Goal: Task Accomplishment & Management: Complete application form

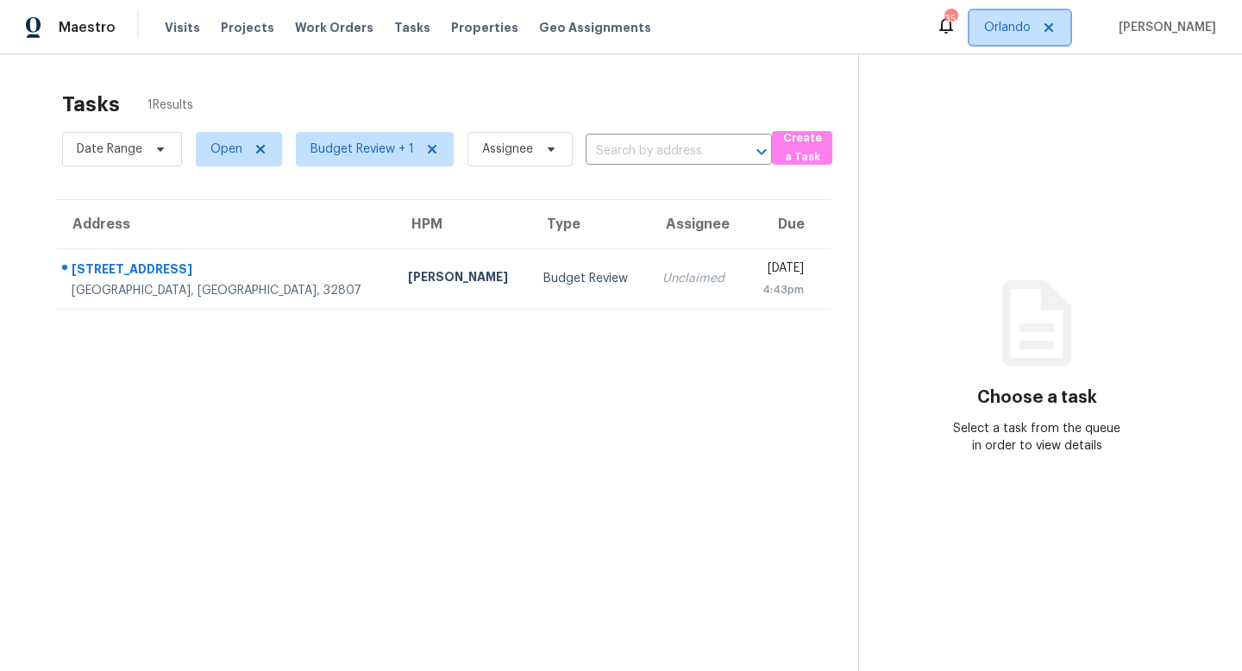
click at [1031, 27] on span "Orlando" at bounding box center [1007, 27] width 47 height 17
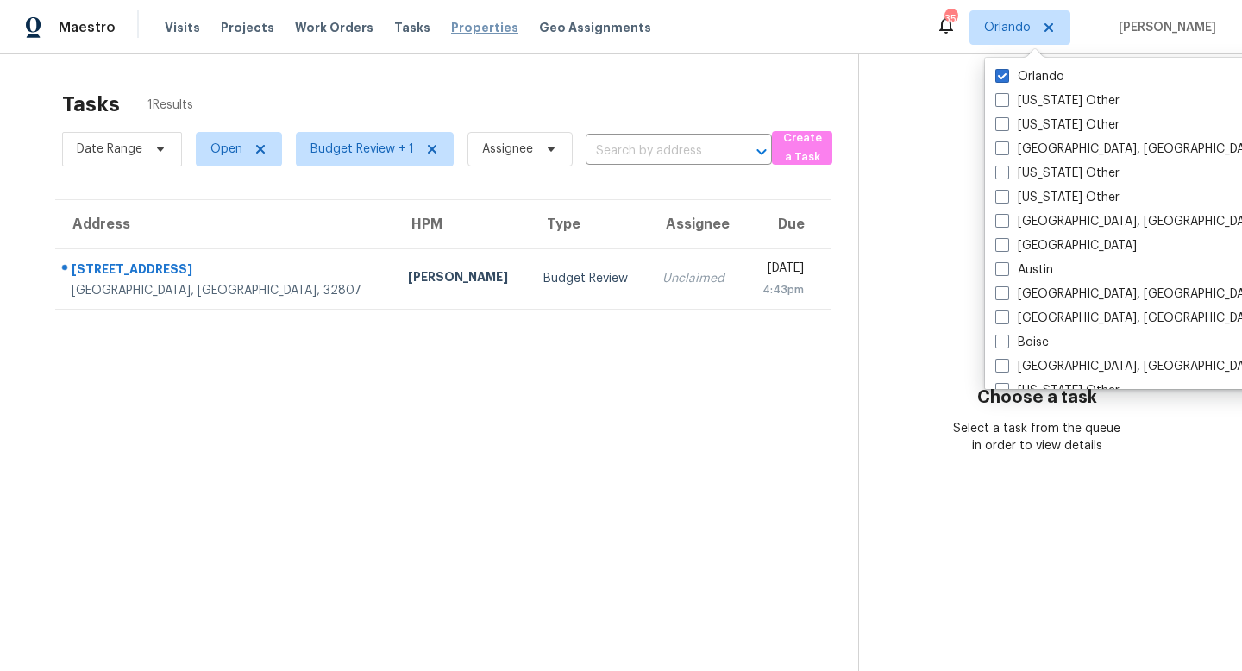
click at [462, 28] on span "Properties" at bounding box center [484, 27] width 67 height 17
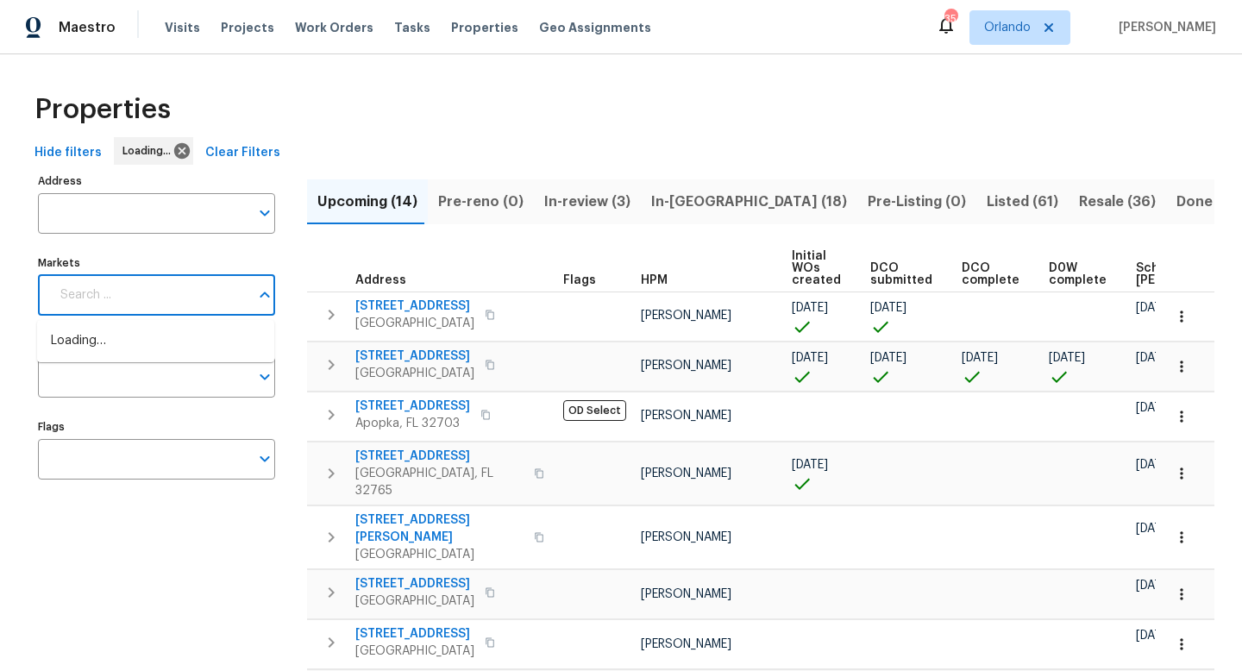
click at [150, 297] on input "Markets" at bounding box center [149, 295] width 199 height 41
click at [150, 297] on input "Markets" at bounding box center [177, 295] width 143 height 41
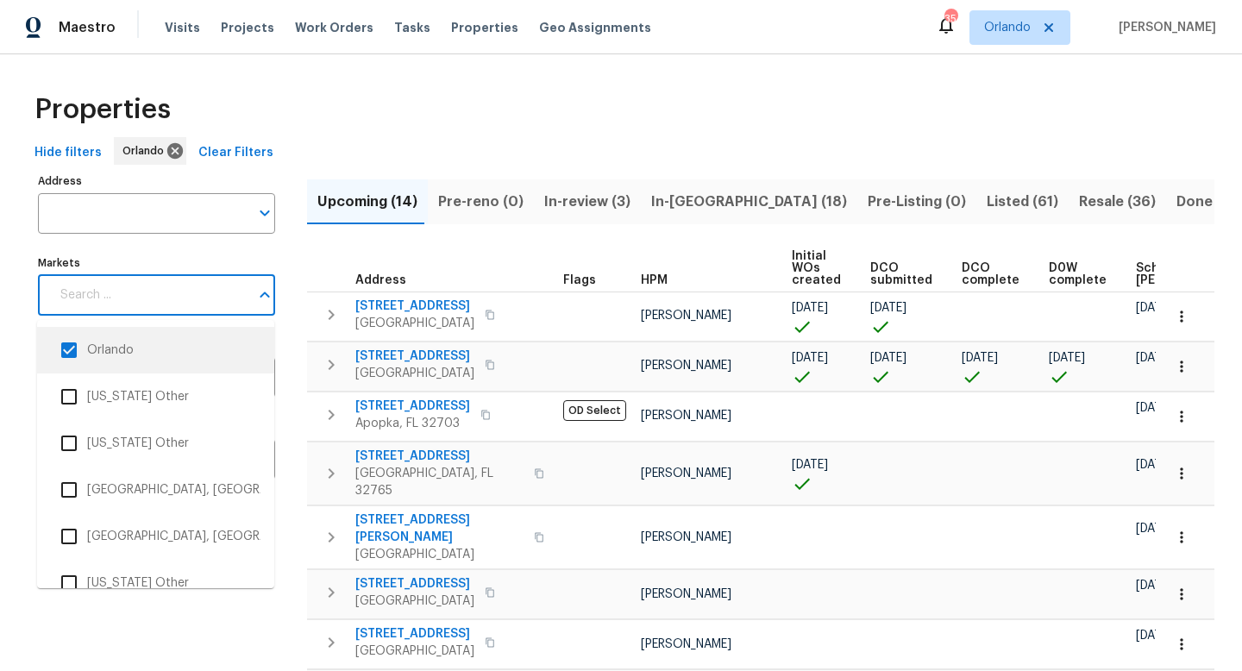
click at [70, 347] on input "checkbox" at bounding box center [69, 350] width 36 height 36
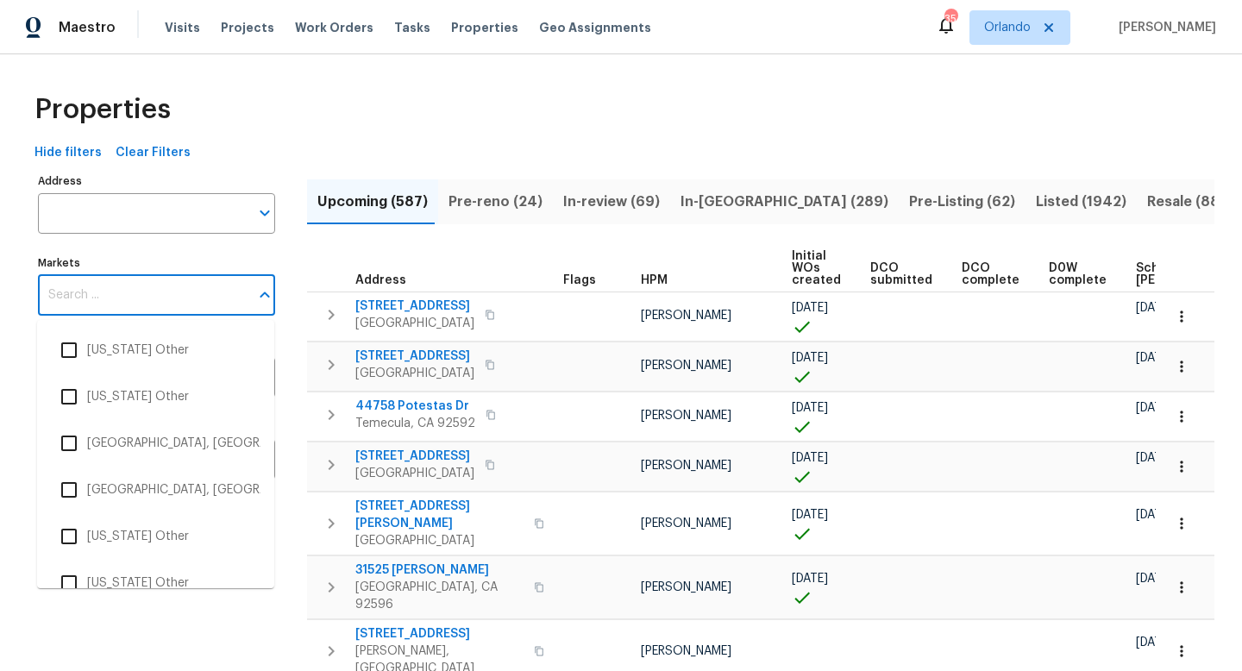
click at [125, 283] on input "Markets" at bounding box center [143, 295] width 211 height 41
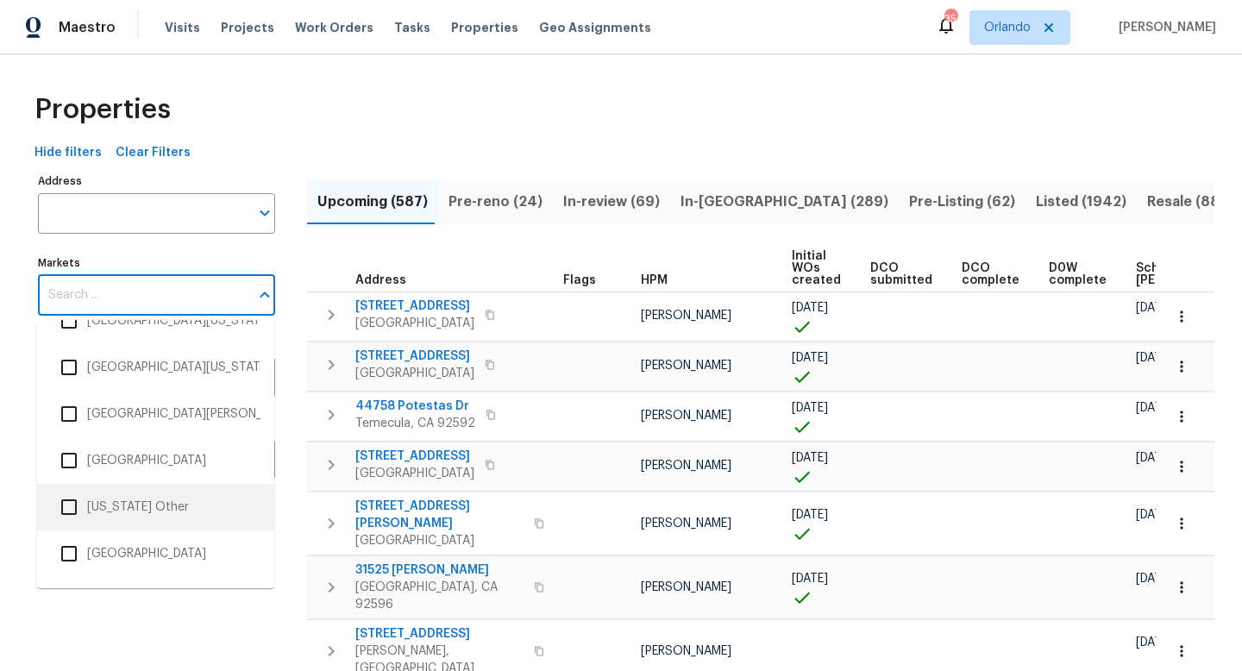
scroll to position [5456, 0]
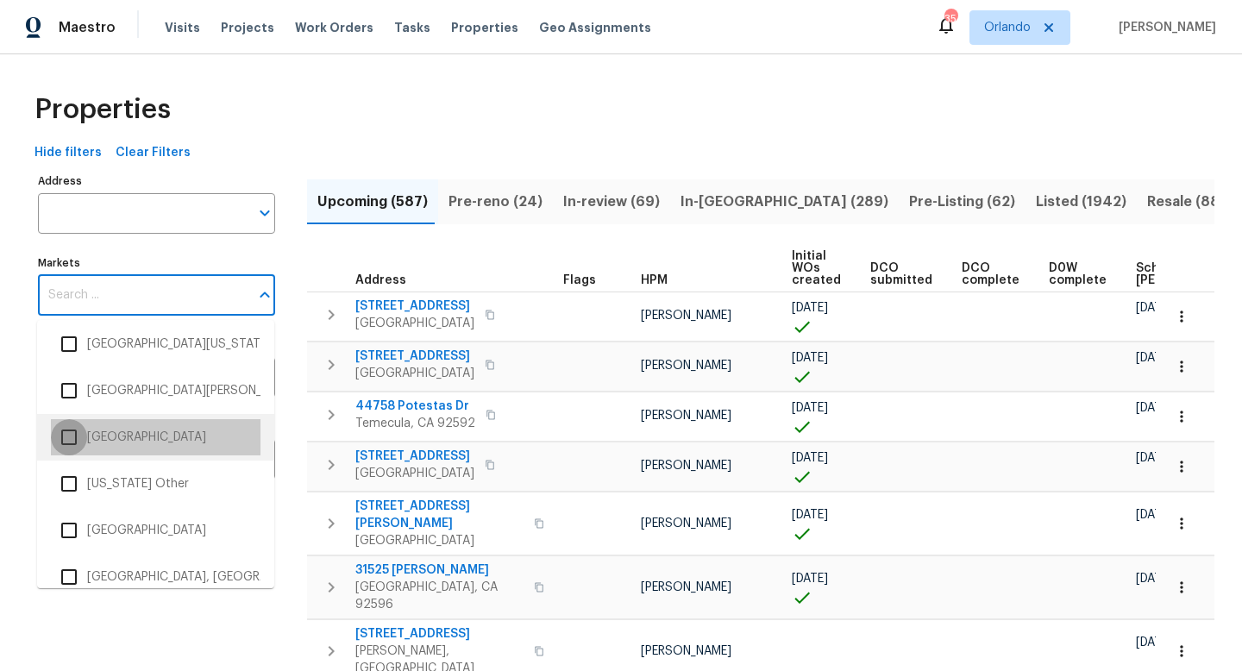
click at [68, 436] on input "checkbox" at bounding box center [69, 437] width 36 height 36
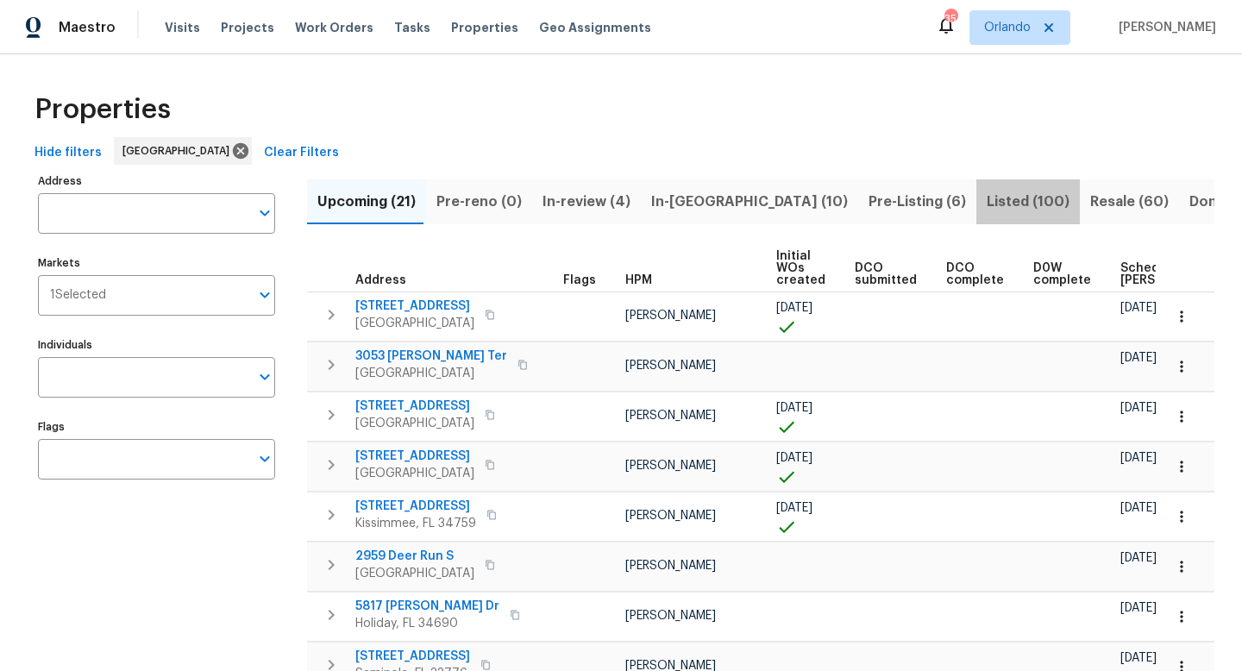
click at [987, 202] on span "Listed (100)" at bounding box center [1028, 202] width 83 height 24
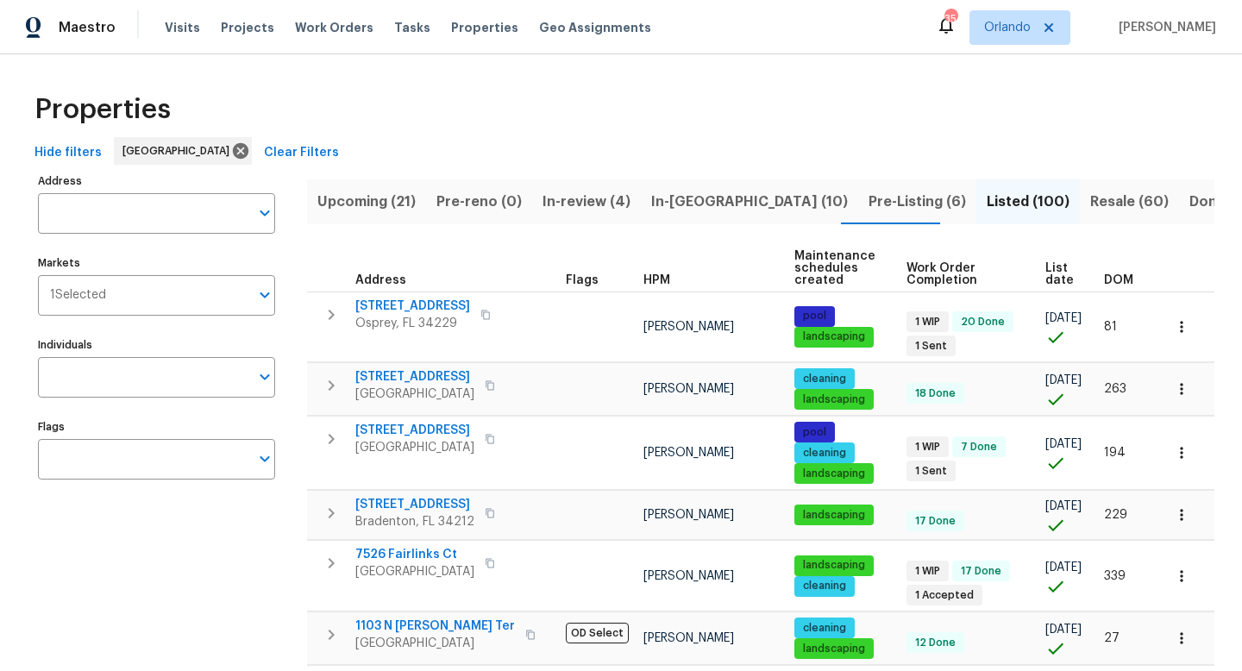
click at [1050, 273] on span "List date" at bounding box center [1059, 274] width 29 height 24
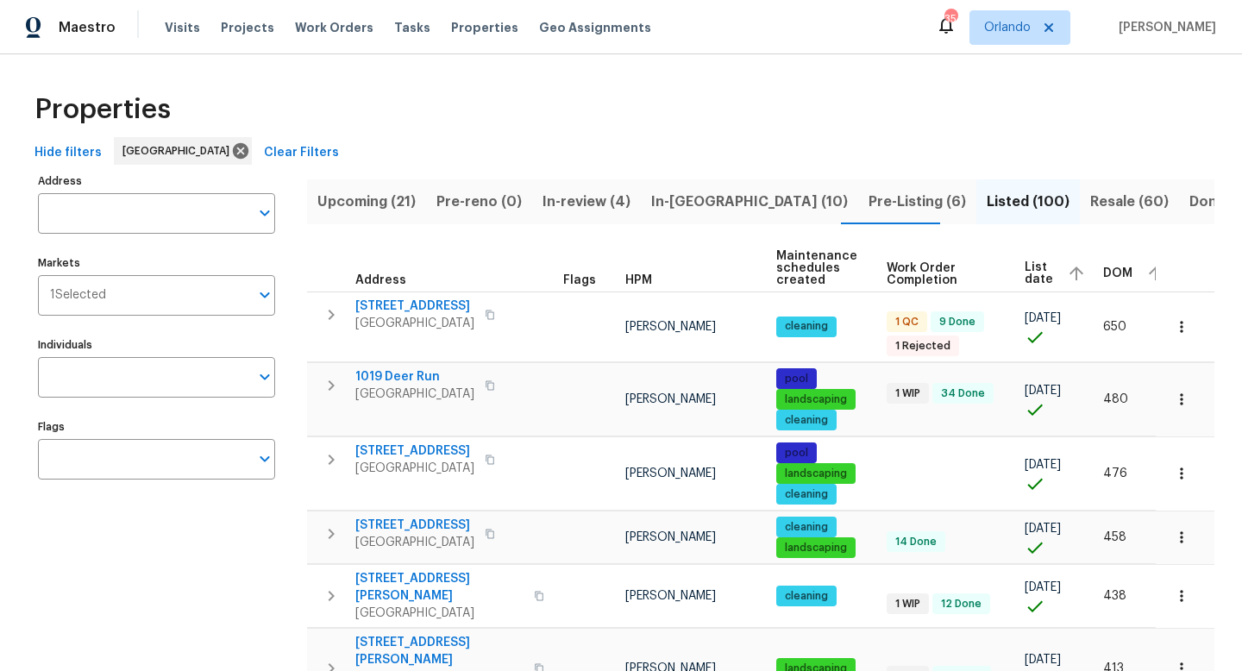
click at [1036, 278] on span "List date" at bounding box center [1039, 273] width 28 height 24
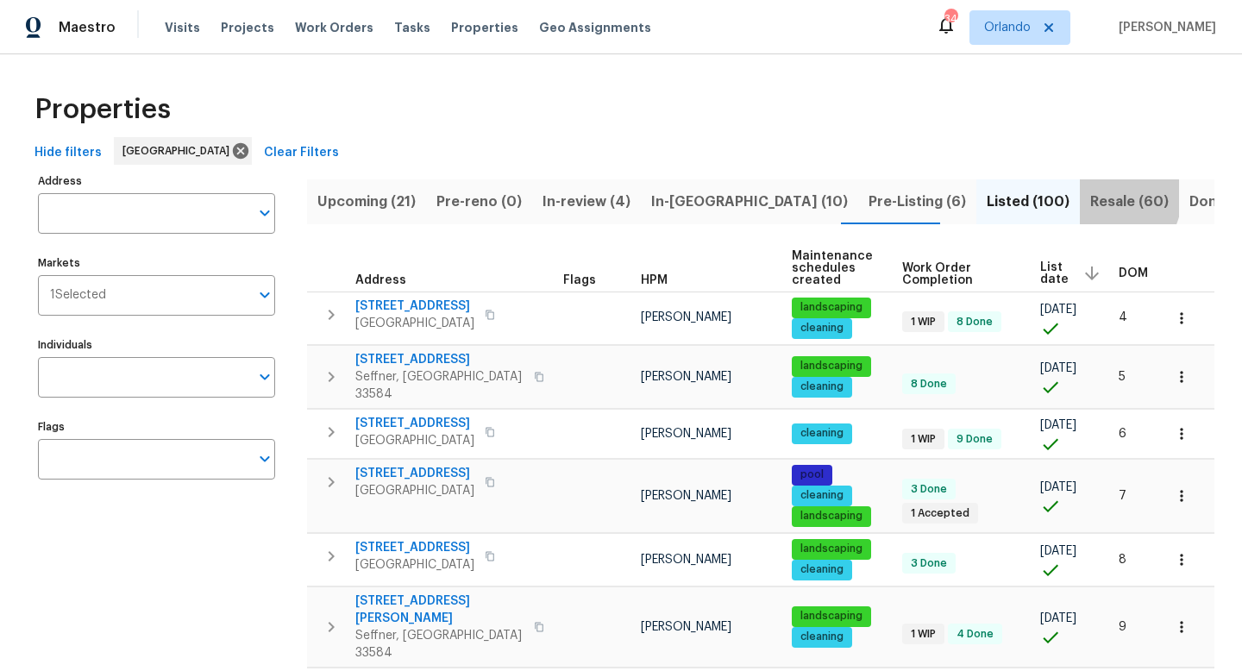
click at [1090, 197] on span "Resale (60)" at bounding box center [1129, 202] width 78 height 24
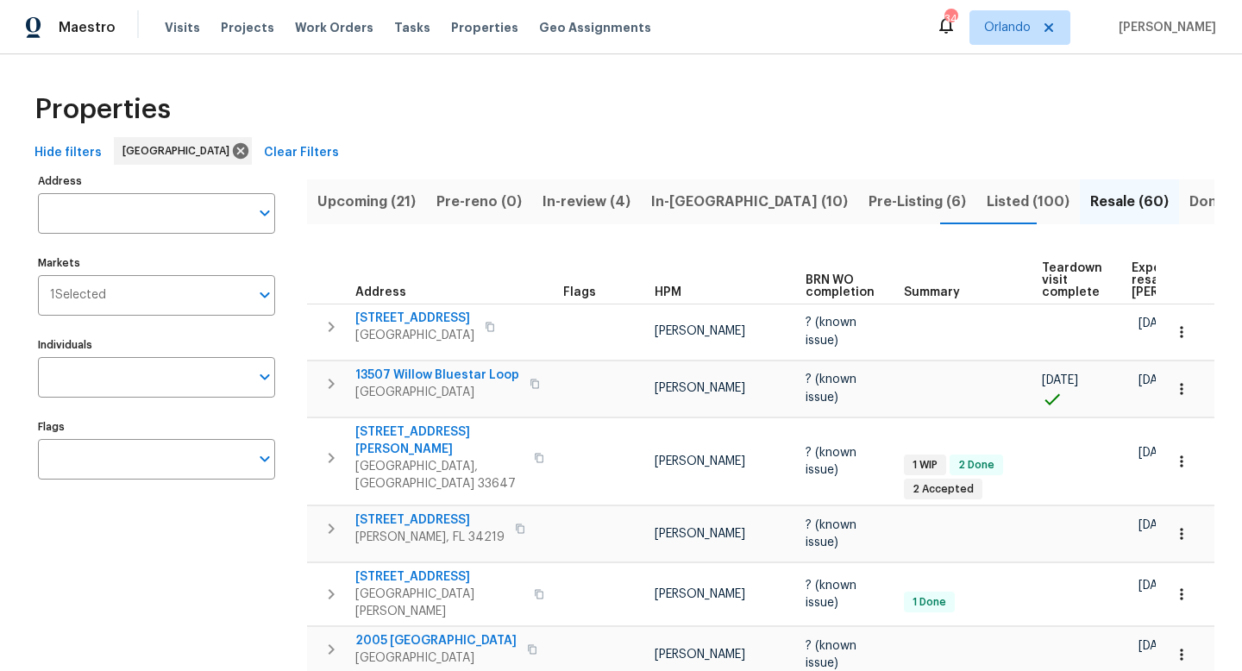
click at [1139, 277] on span "Expected resale [PERSON_NAME]" at bounding box center [1180, 280] width 97 height 36
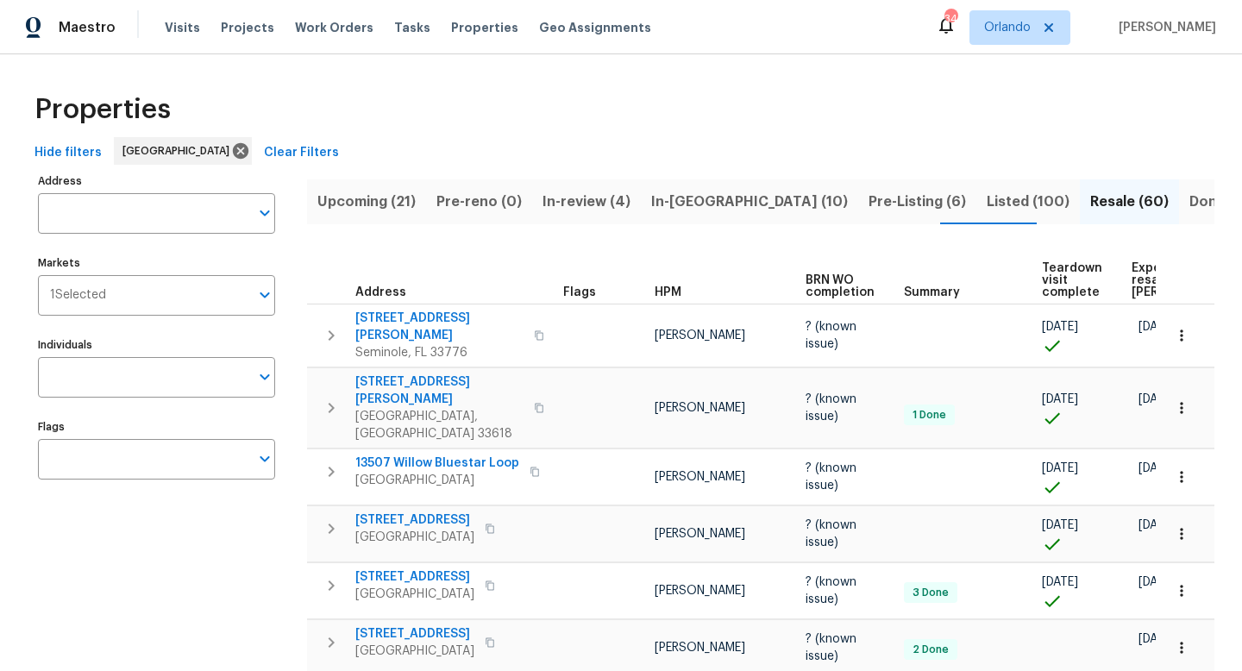
click at [1139, 277] on span "Expected resale [PERSON_NAME]" at bounding box center [1180, 280] width 97 height 36
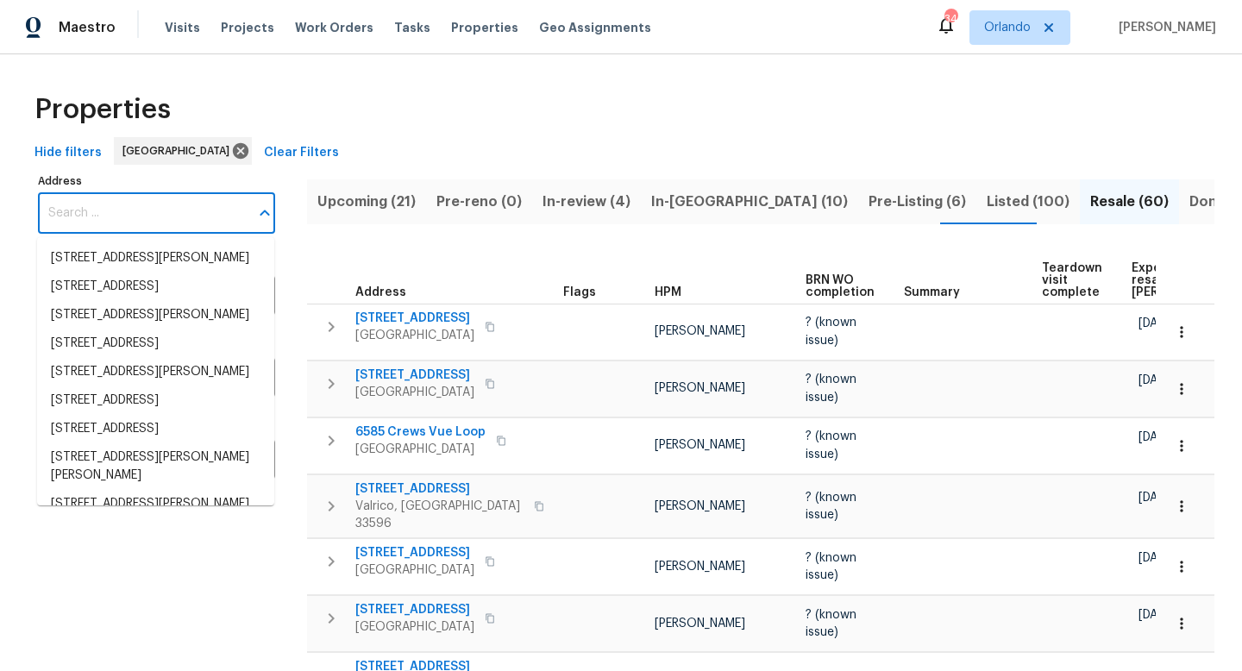
click at [151, 210] on input "Address" at bounding box center [143, 213] width 211 height 41
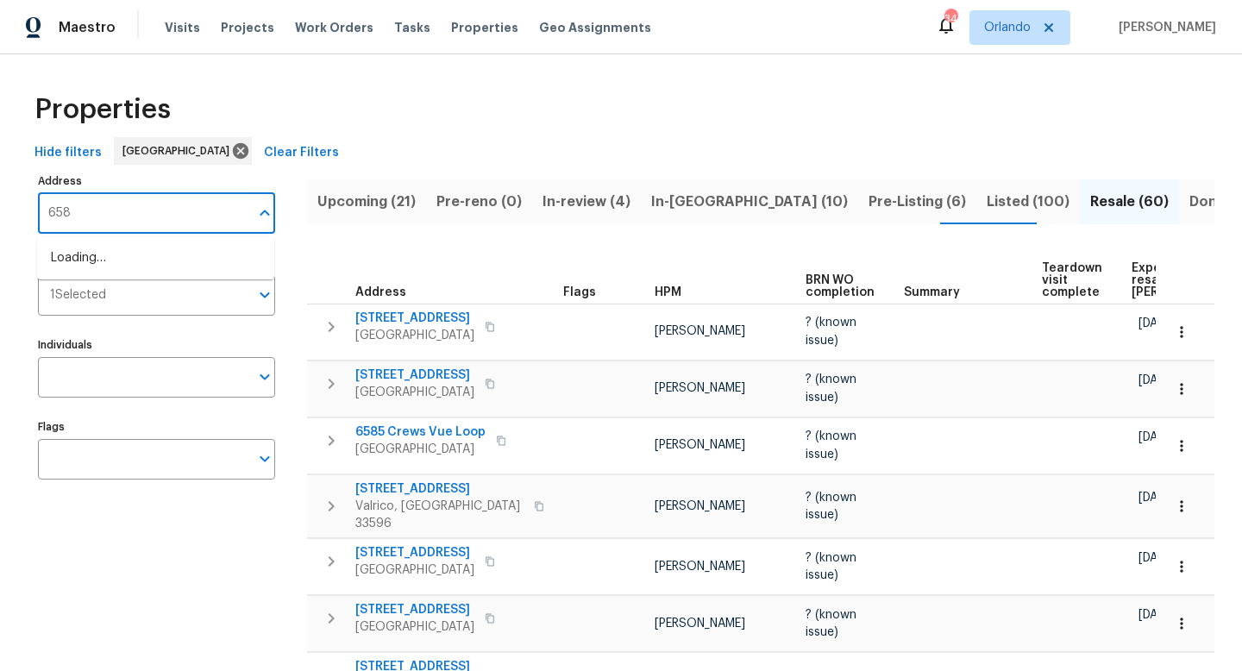
type input "6585"
click at [163, 301] on li "[STREET_ADDRESS]" at bounding box center [155, 287] width 237 height 28
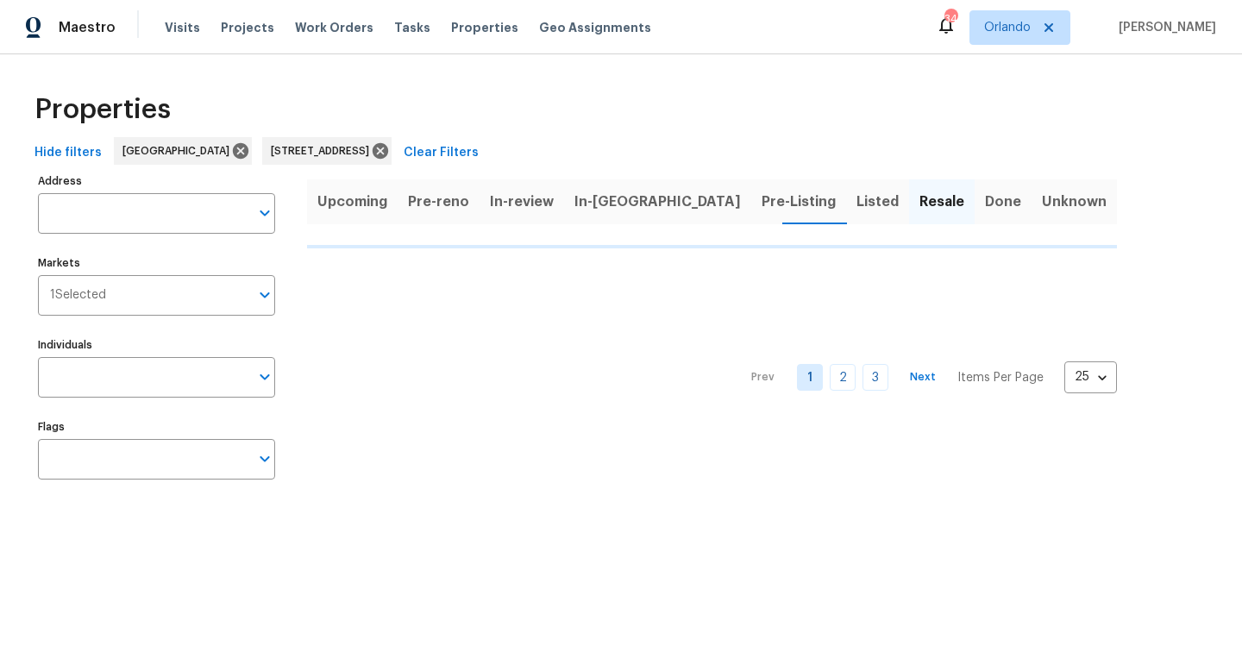
type input "[STREET_ADDRESS]"
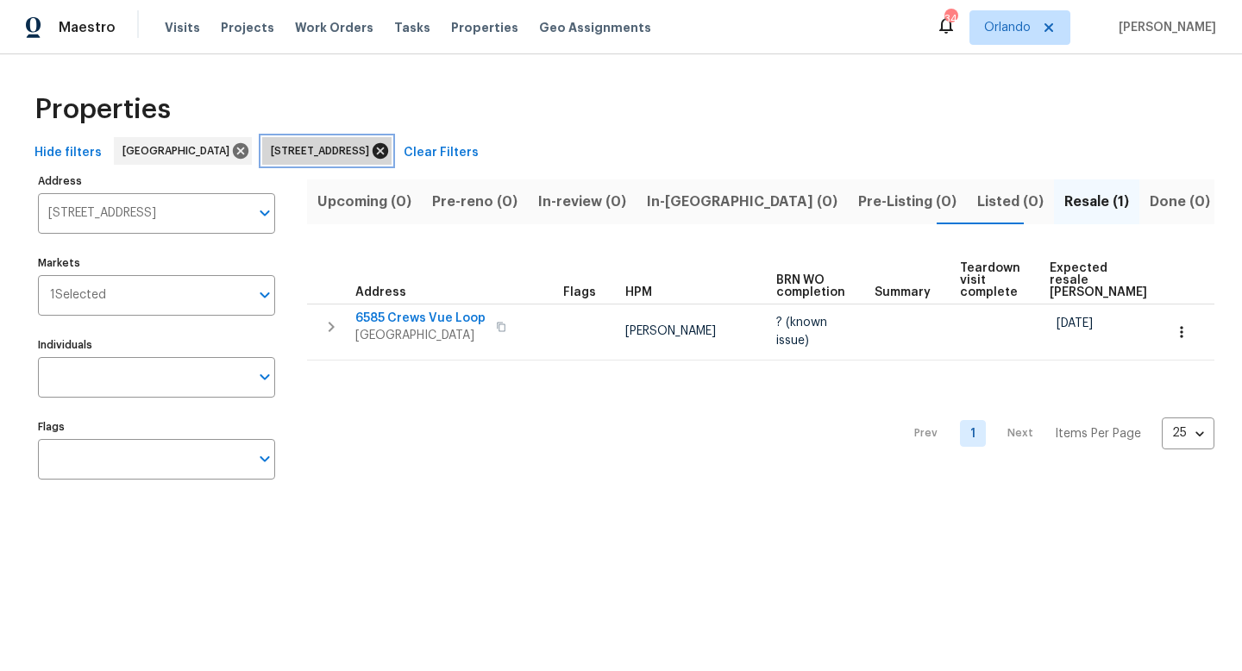
click at [390, 149] on icon at bounding box center [380, 150] width 19 height 19
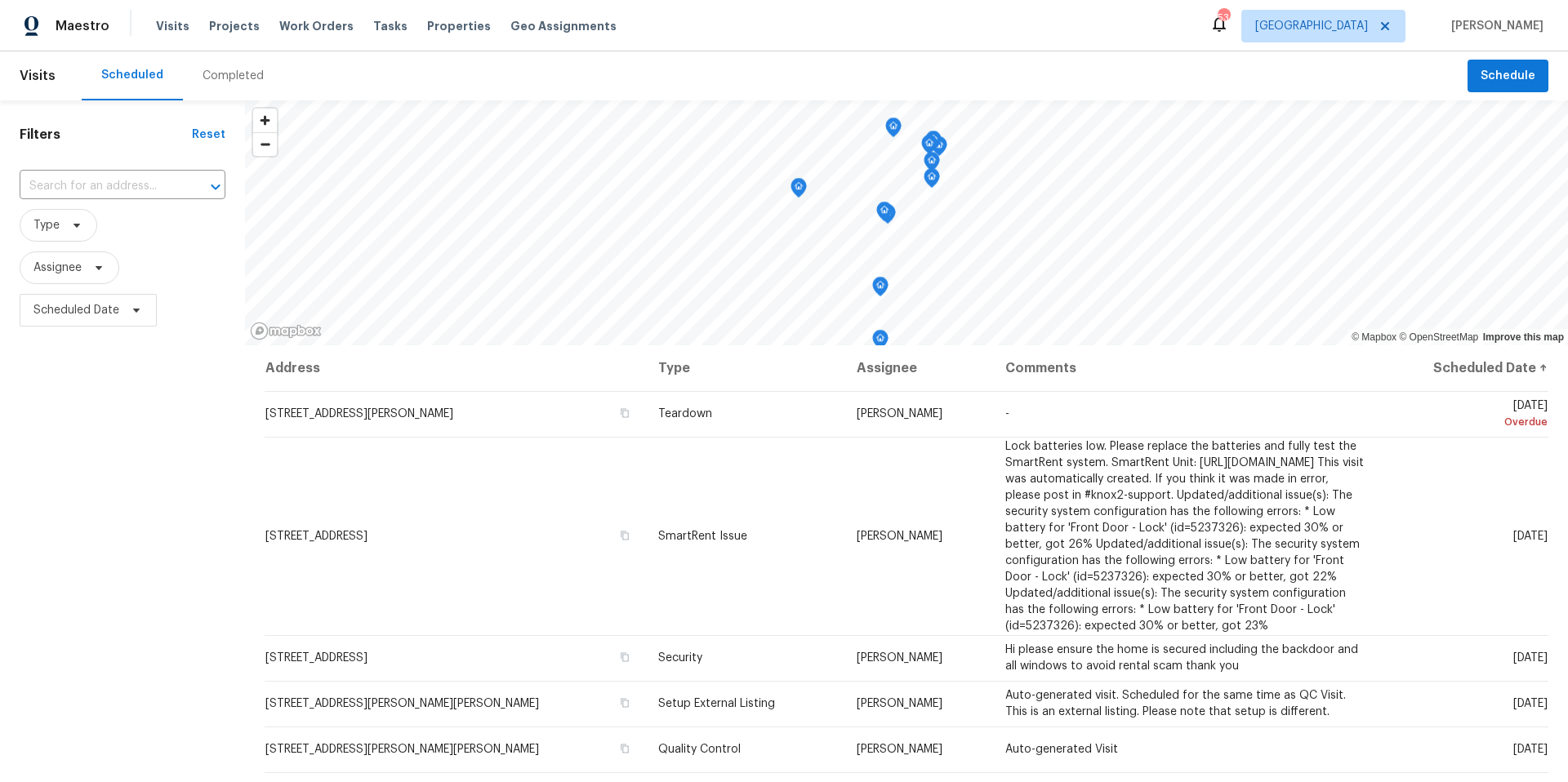
click at [1503, 80] on span "Schedule" at bounding box center [1508, 77] width 55 height 21
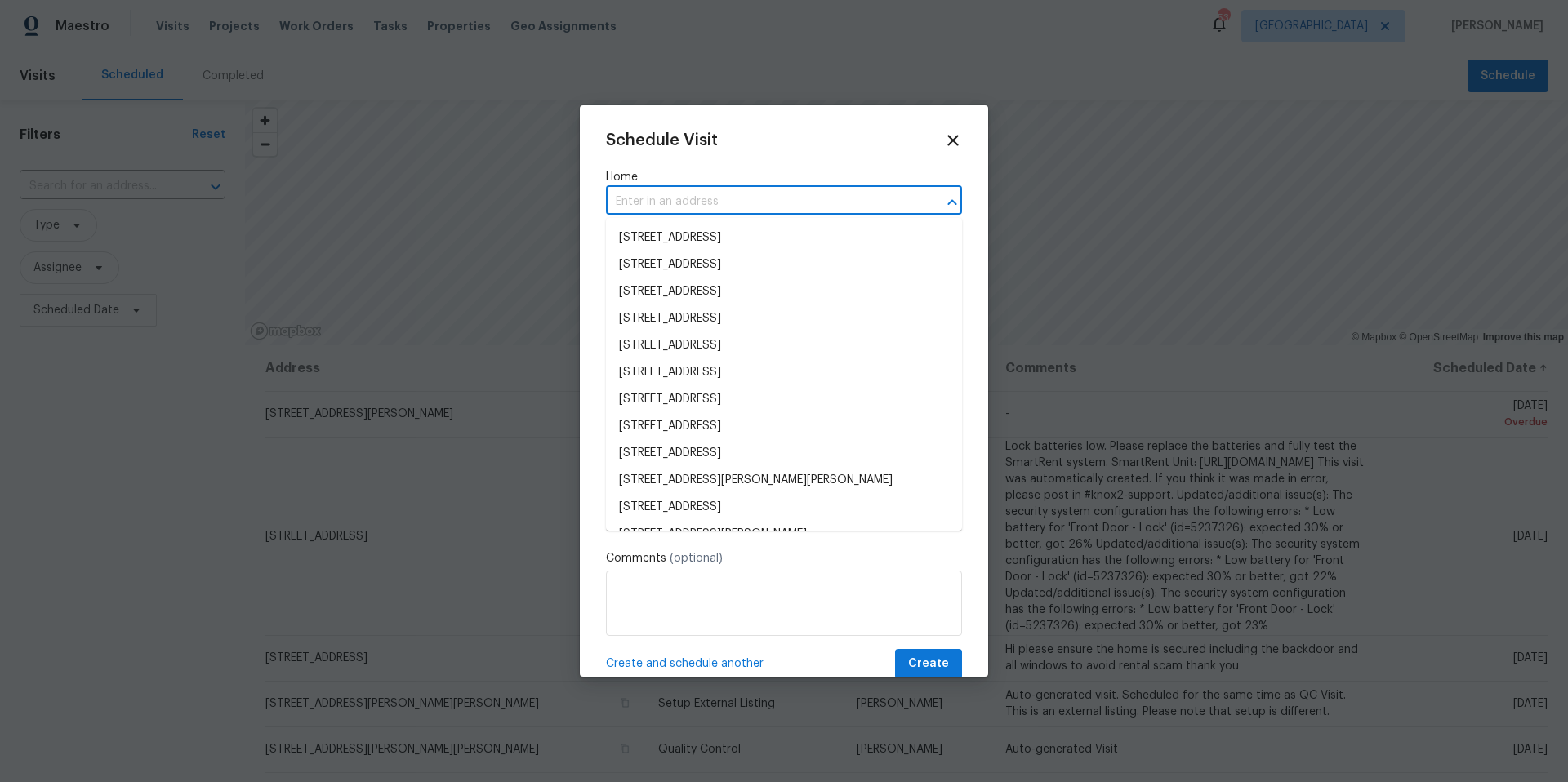
click at [678, 204] on input "text" at bounding box center [761, 202] width 311 height 26
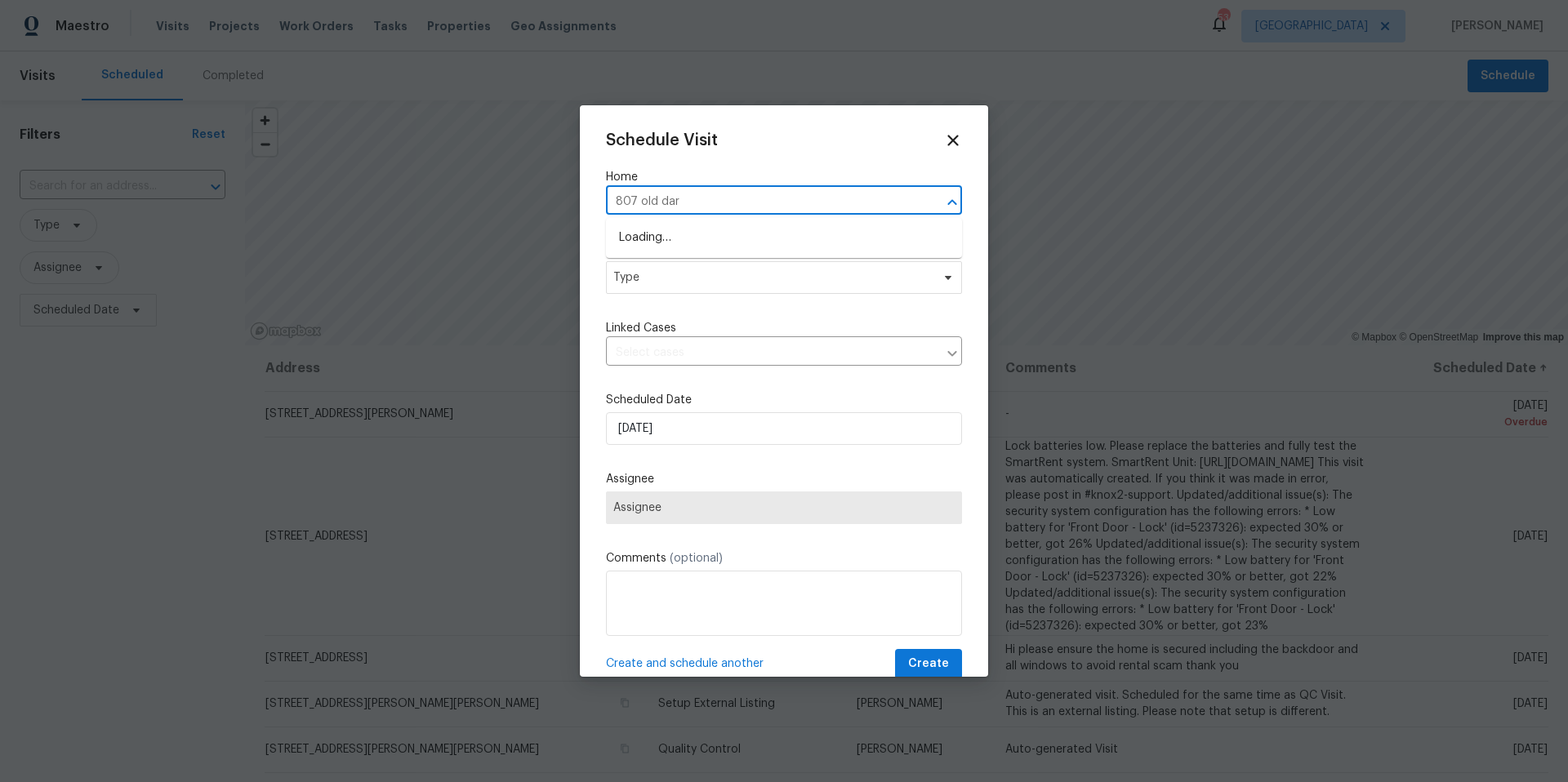
type input "807 old darb"
click at [716, 233] on li "807 Old Darby St, Seffner, FL 33584" at bounding box center [784, 238] width 356 height 27
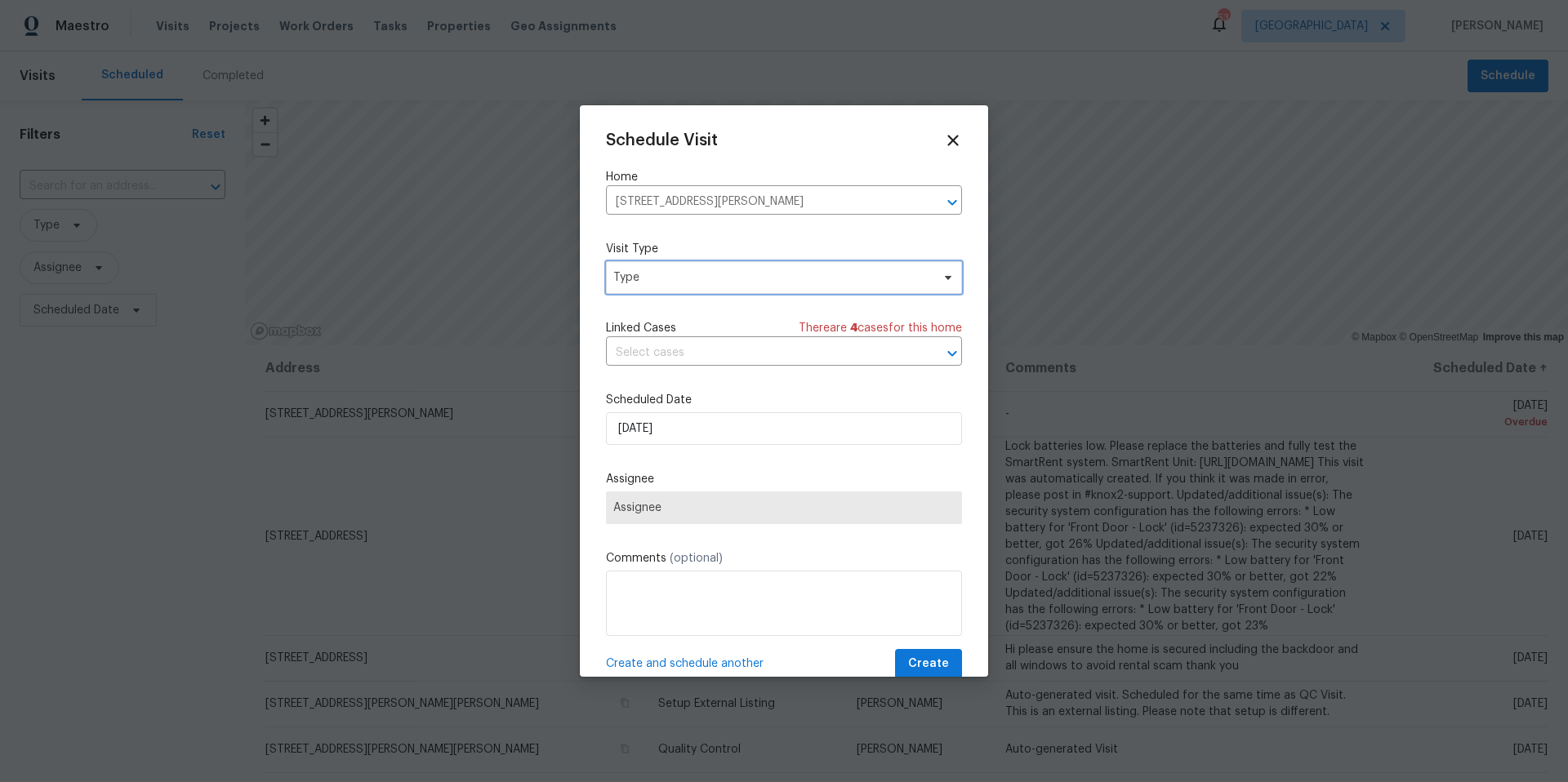
click at [673, 271] on span "Type" at bounding box center [773, 277] width 318 height 16
type input "new"
click at [674, 352] on div "New Listing Audit" at bounding box center [662, 354] width 93 height 16
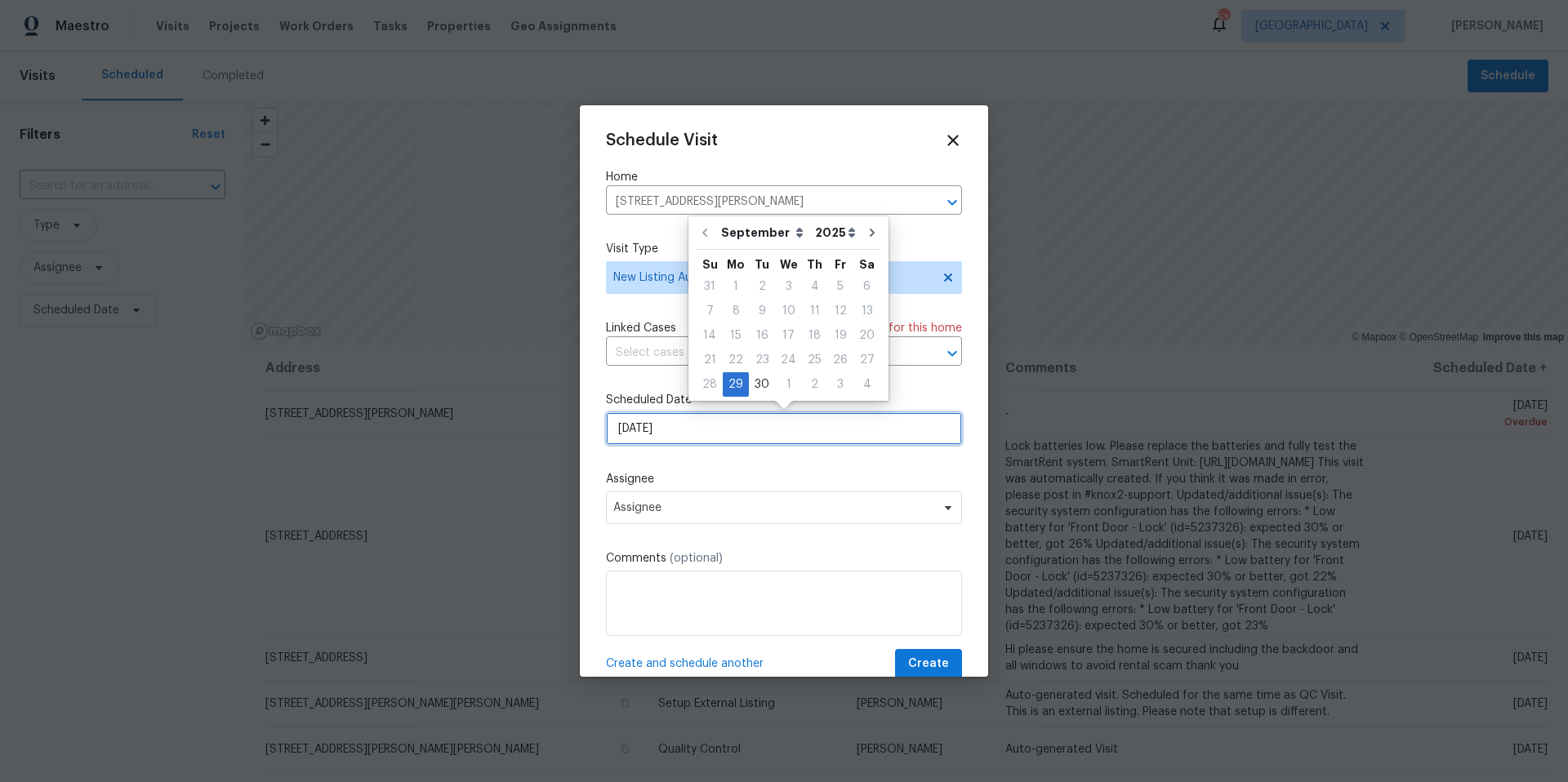
click at [695, 431] on input "9/29/2025" at bounding box center [784, 429] width 356 height 33
click at [761, 379] on div "30" at bounding box center [762, 384] width 27 height 23
type input "9/30/2025"
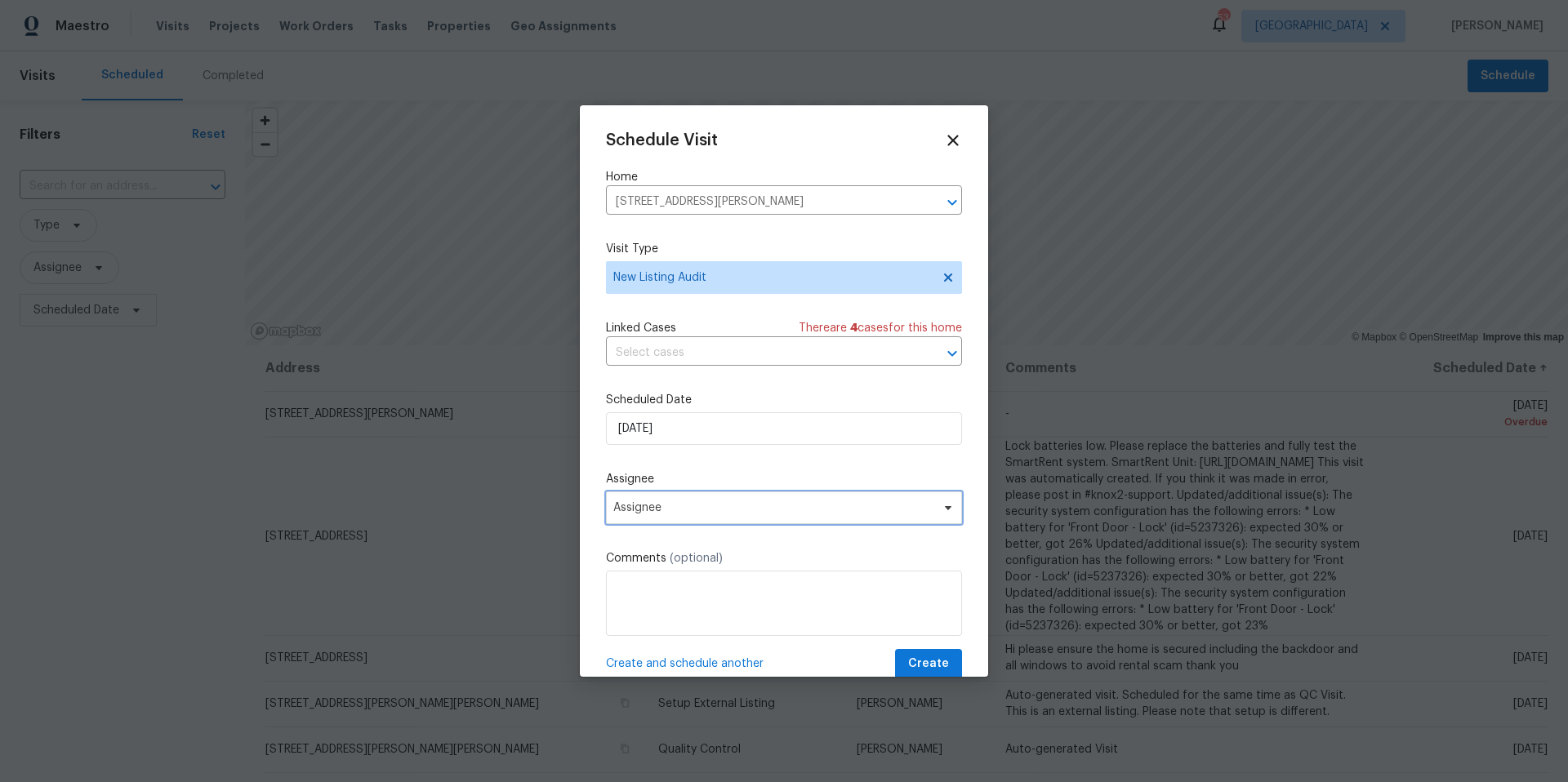
click at [692, 501] on span "Assignee" at bounding box center [784, 507] width 356 height 33
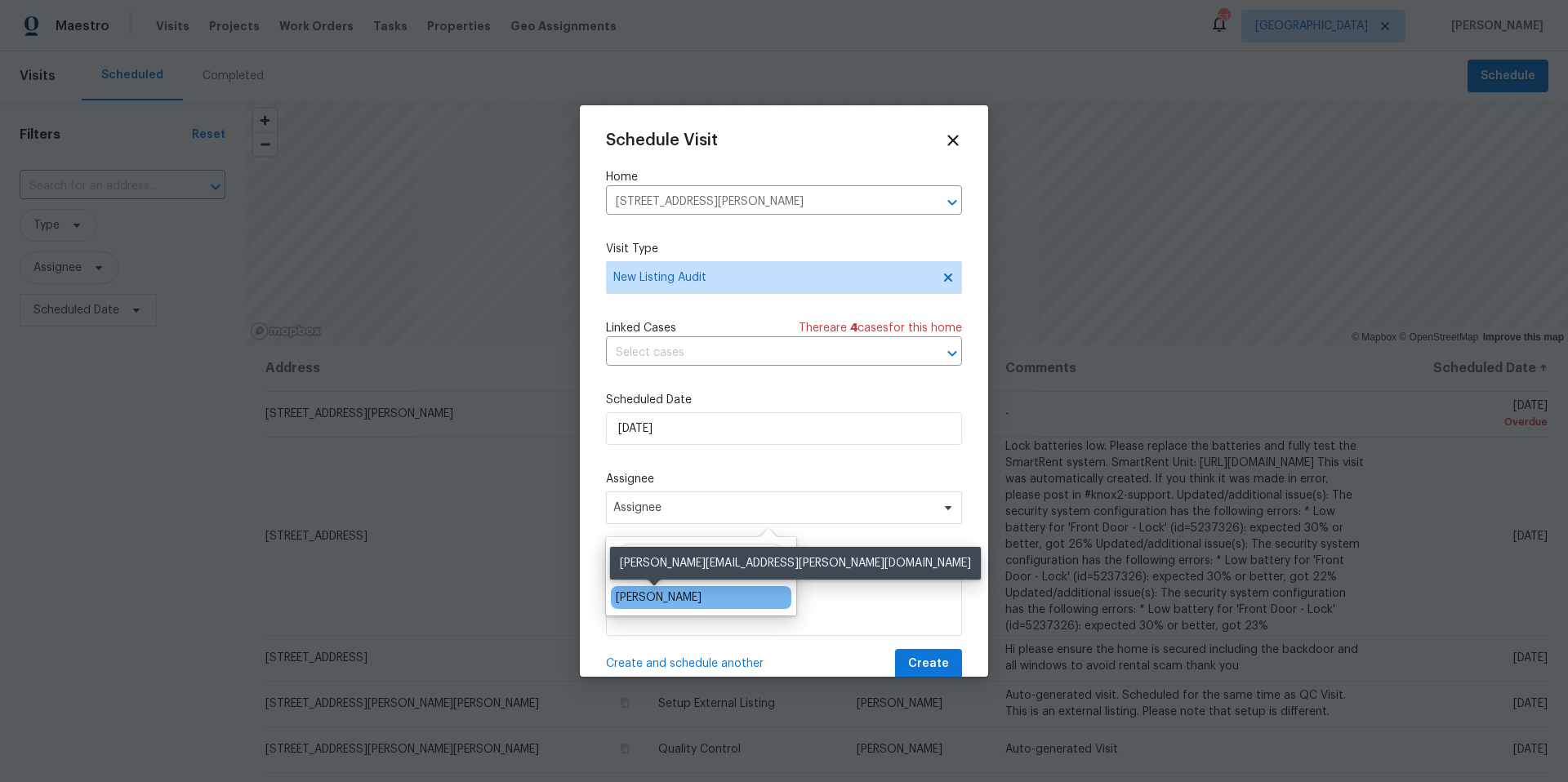
type input "josh"
click at [674, 595] on div "[PERSON_NAME]" at bounding box center [658, 597] width 86 height 16
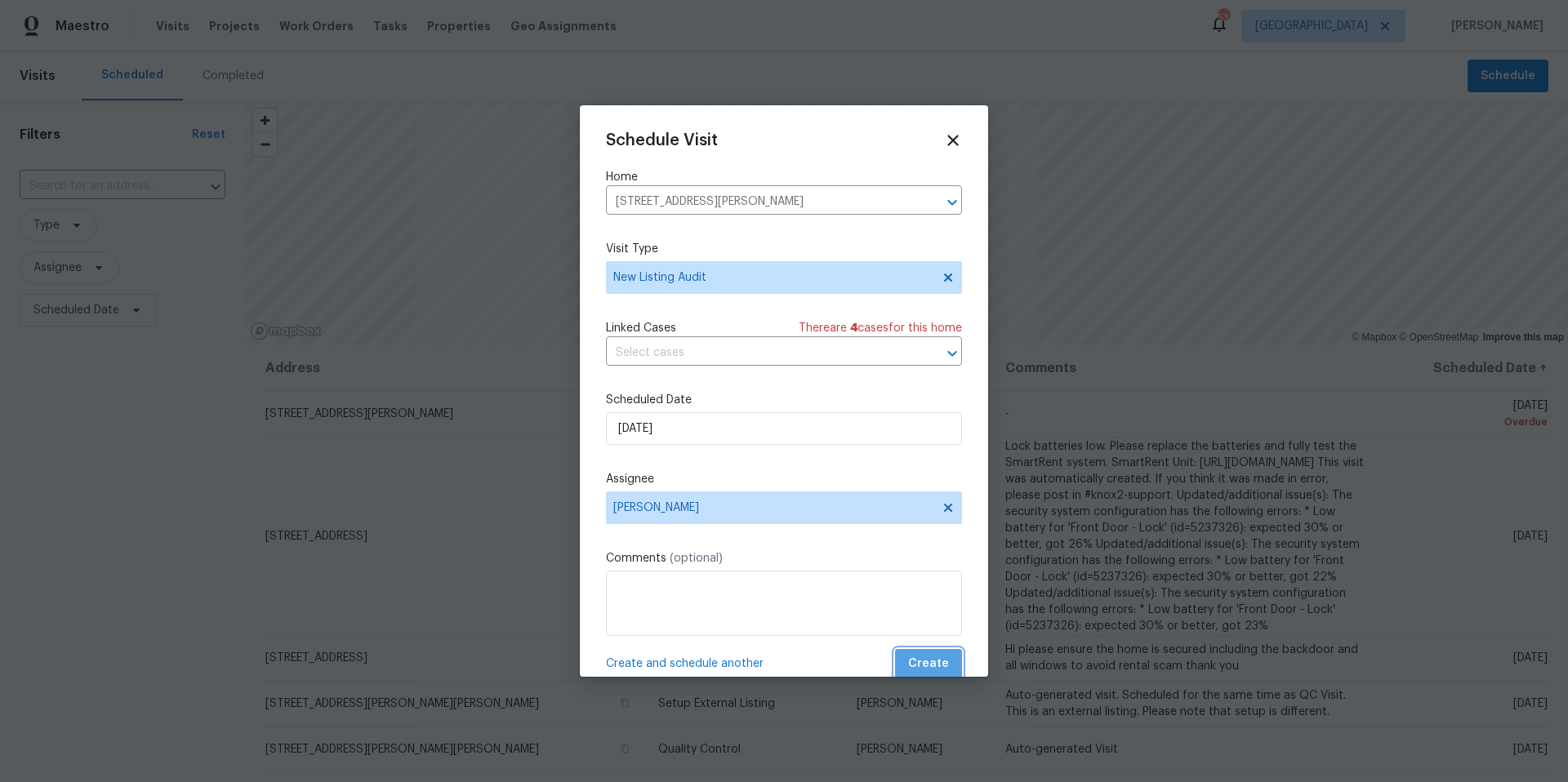
click at [935, 660] on span "Create" at bounding box center [928, 665] width 41 height 21
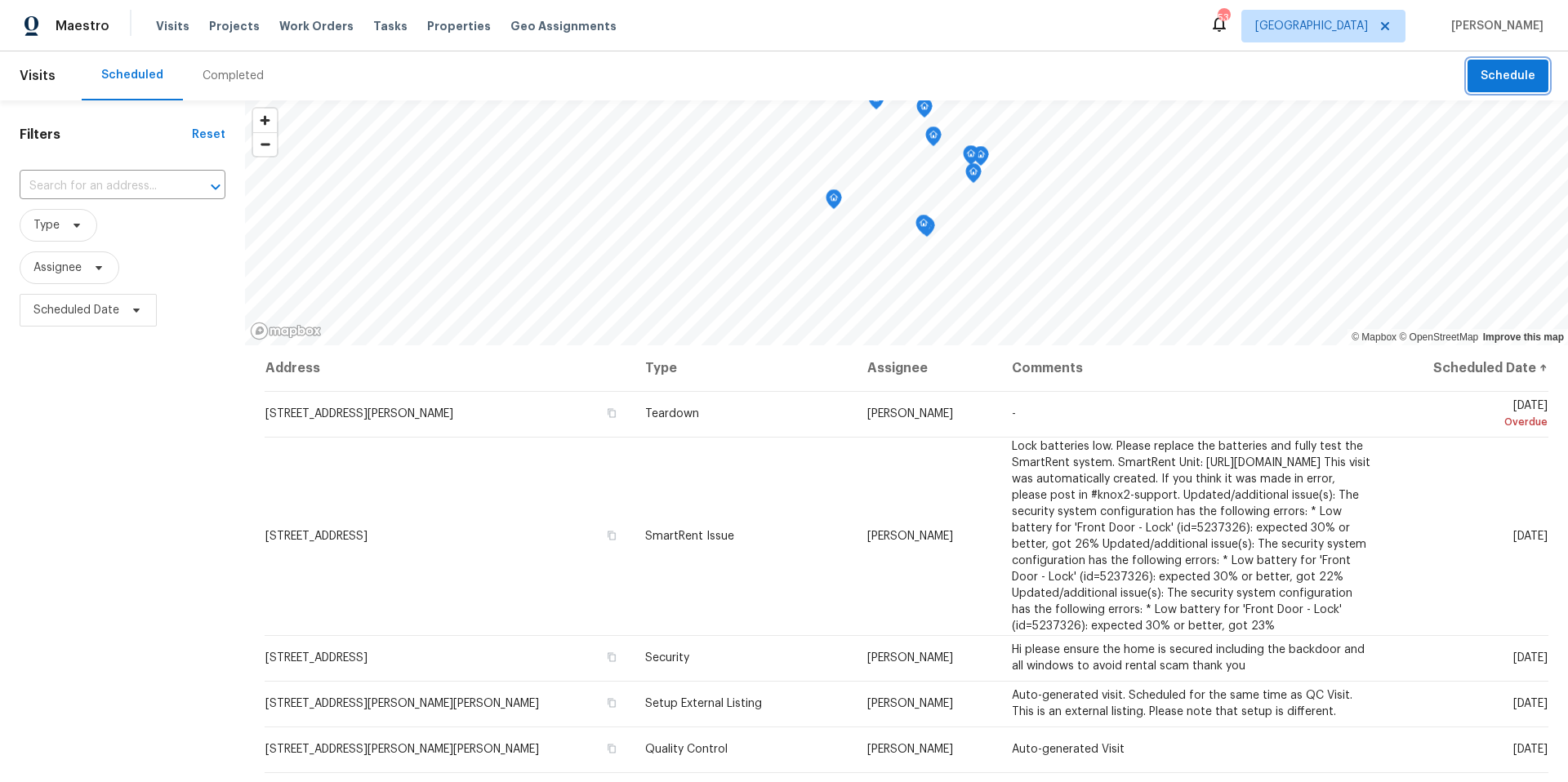
click at [1512, 78] on span "Schedule" at bounding box center [1508, 77] width 55 height 21
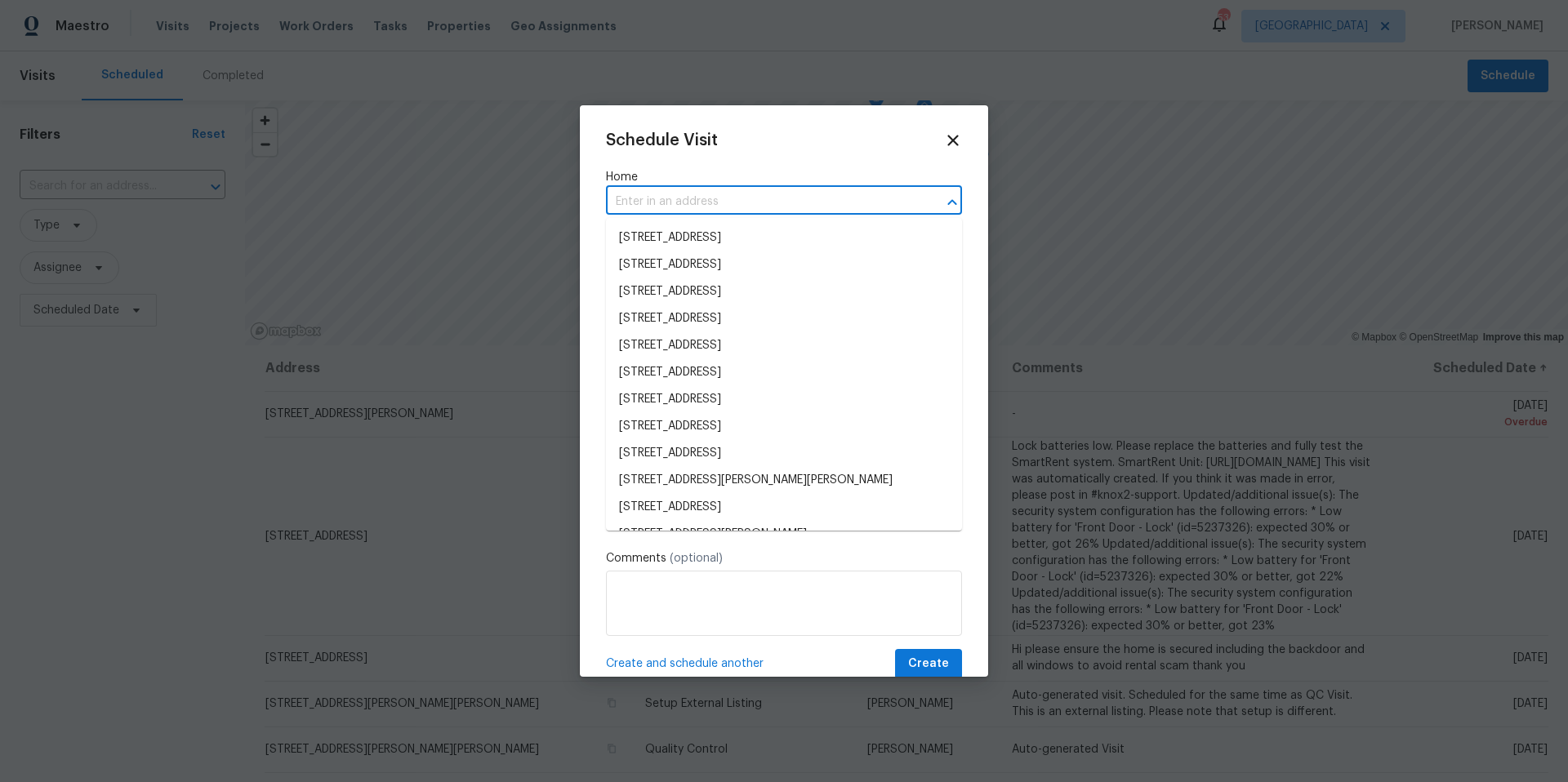
click at [676, 198] on input "text" at bounding box center [761, 202] width 311 height 26
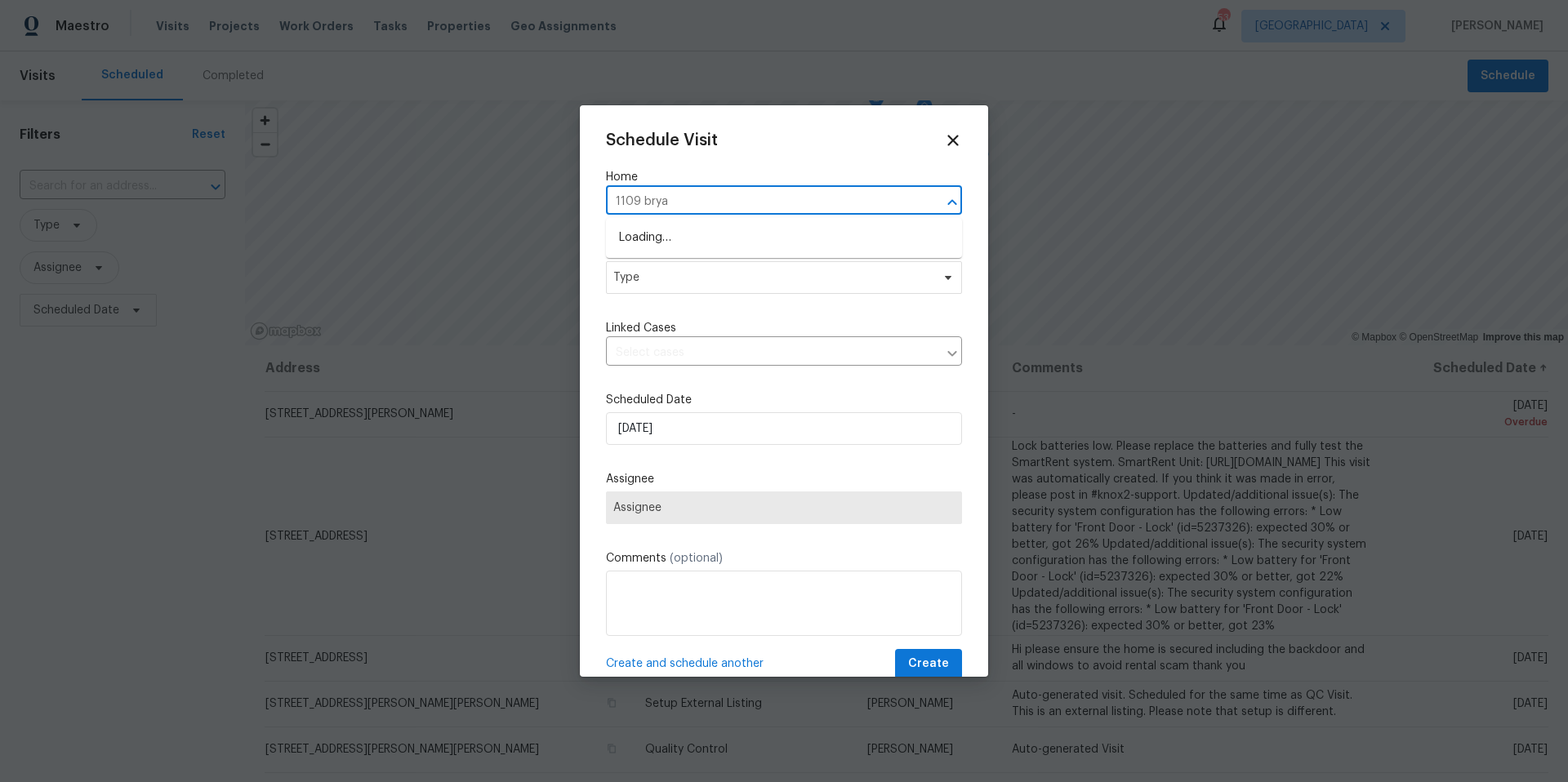
type input "1109 bryan"
click at [701, 229] on li "1109 Bryan Rd, Brandon, FL 33511" at bounding box center [784, 238] width 356 height 27
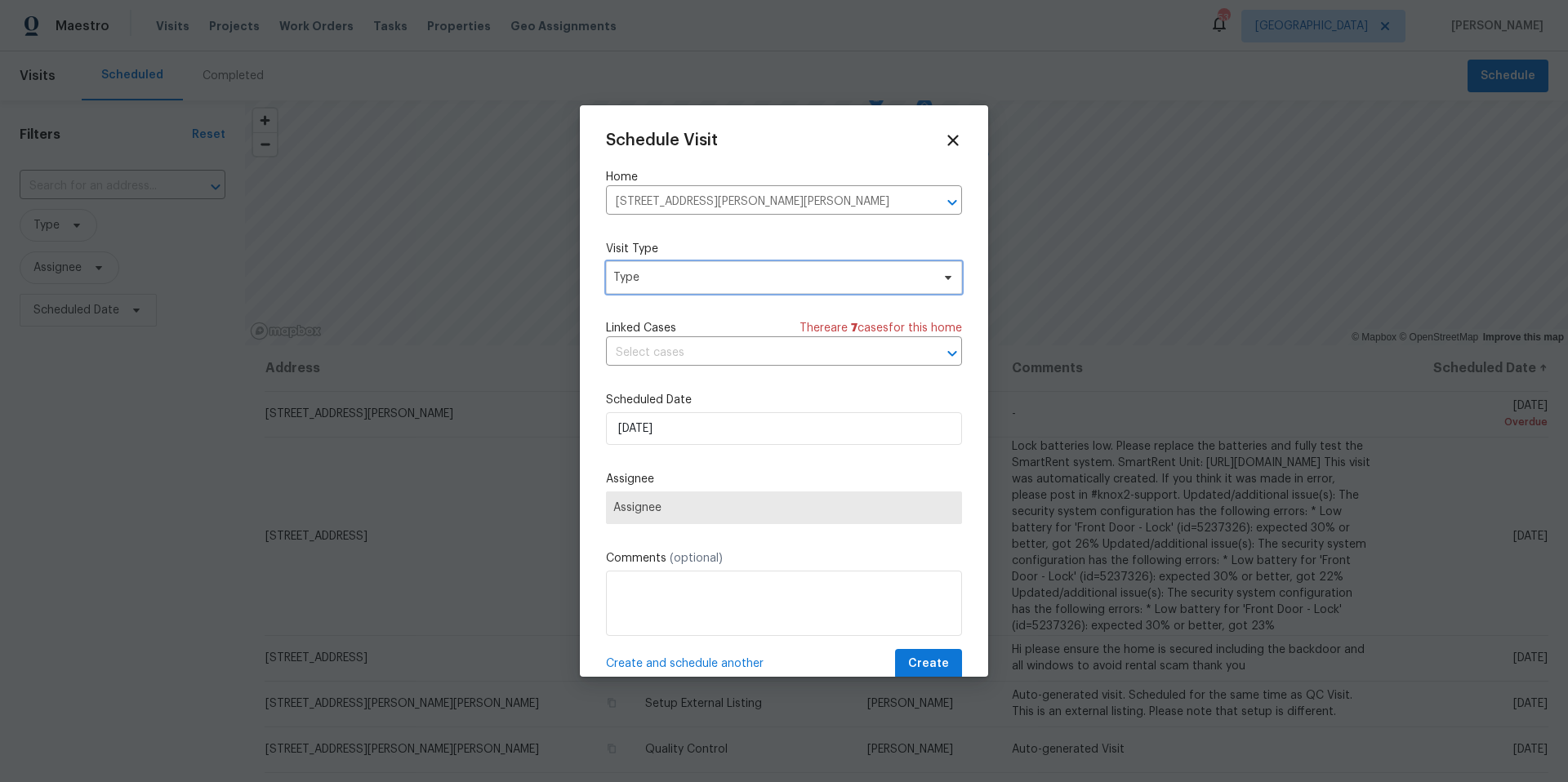
click at [674, 281] on span "Type" at bounding box center [773, 277] width 318 height 16
type input "pro"
click at [641, 375] on div "Progress" at bounding box center [639, 377] width 47 height 16
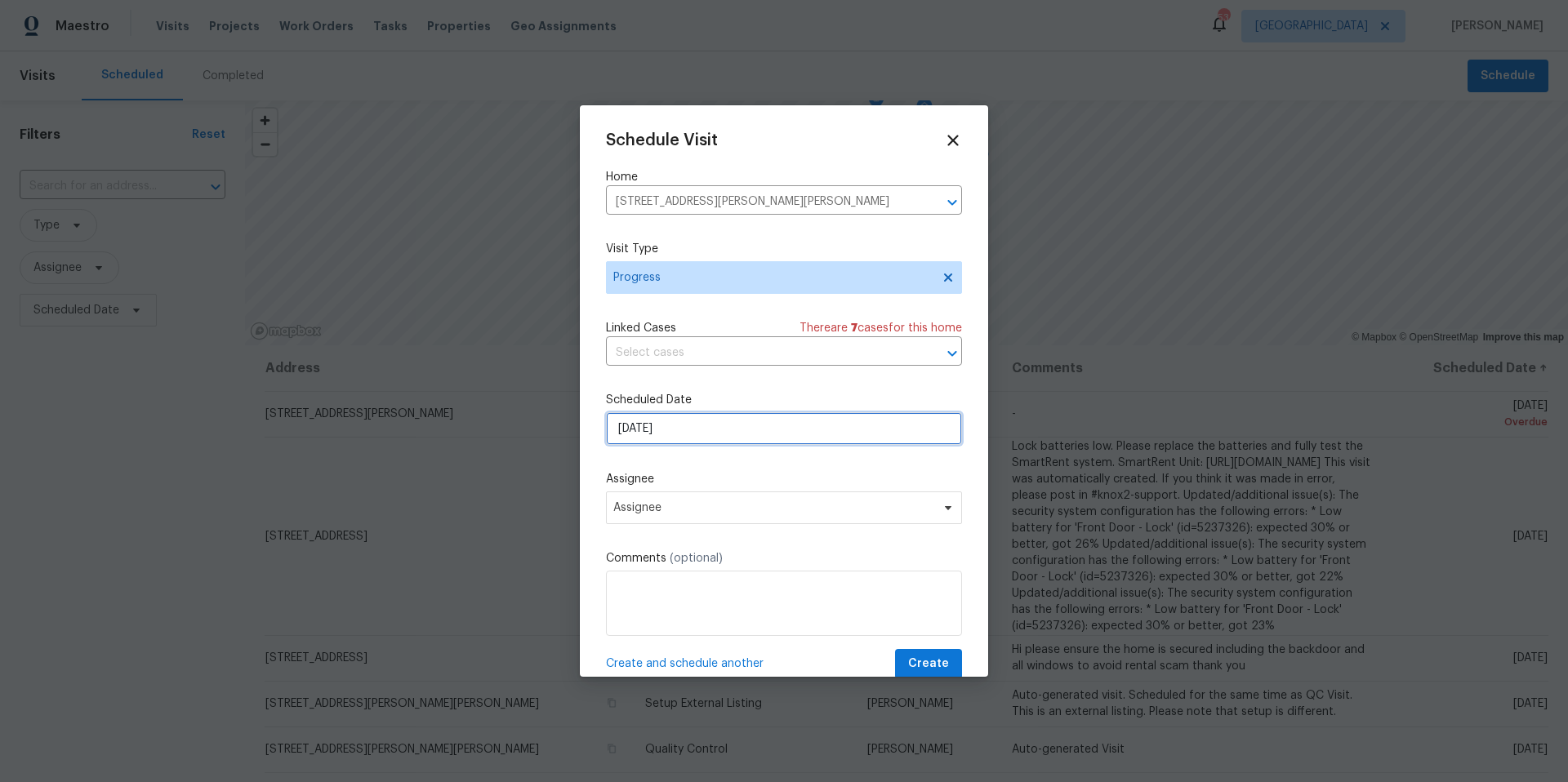
click at [652, 423] on input "9/29/2025" at bounding box center [784, 429] width 356 height 33
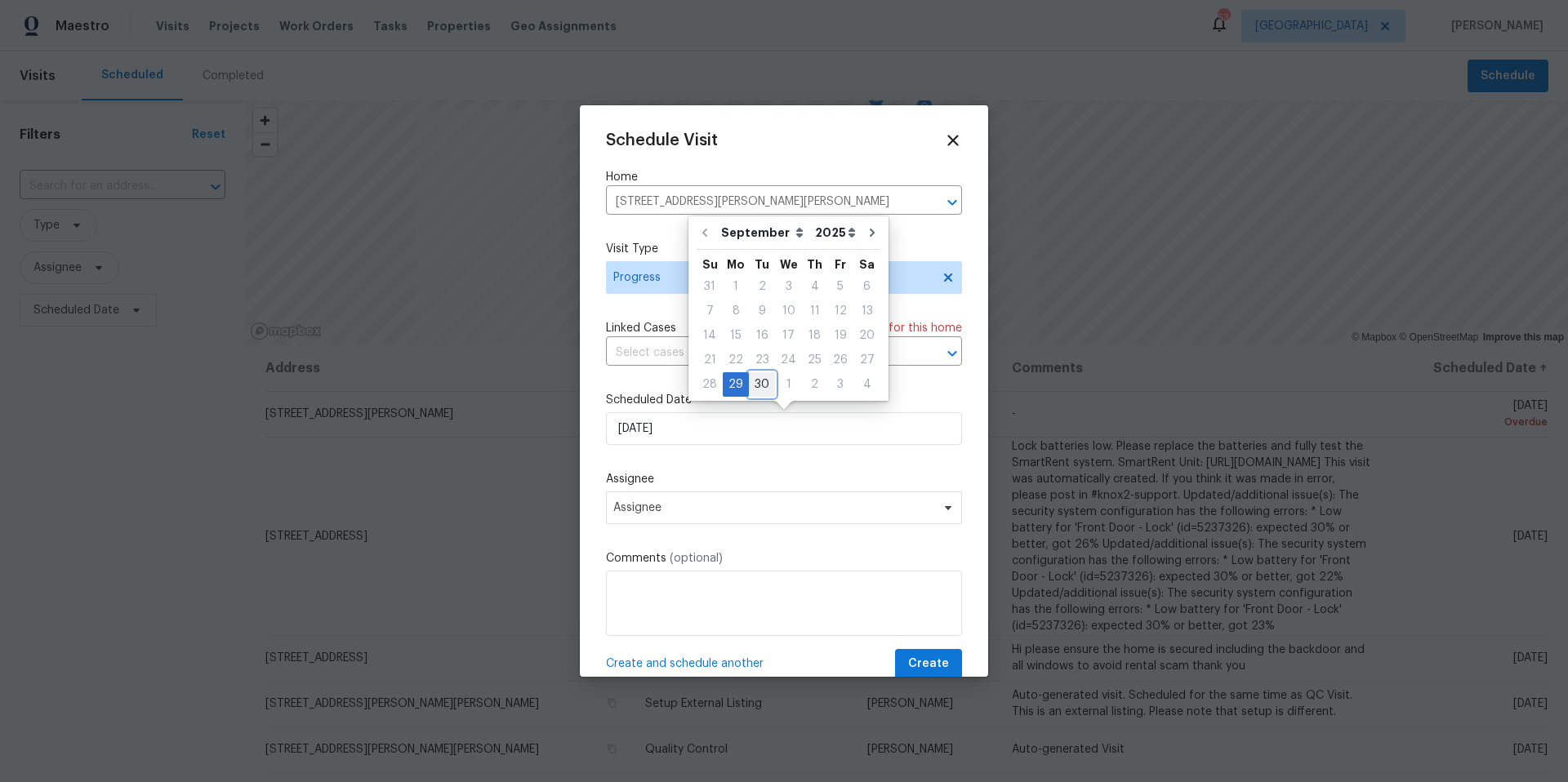
click at [764, 382] on div "30" at bounding box center [762, 384] width 27 height 23
type input "9/30/2025"
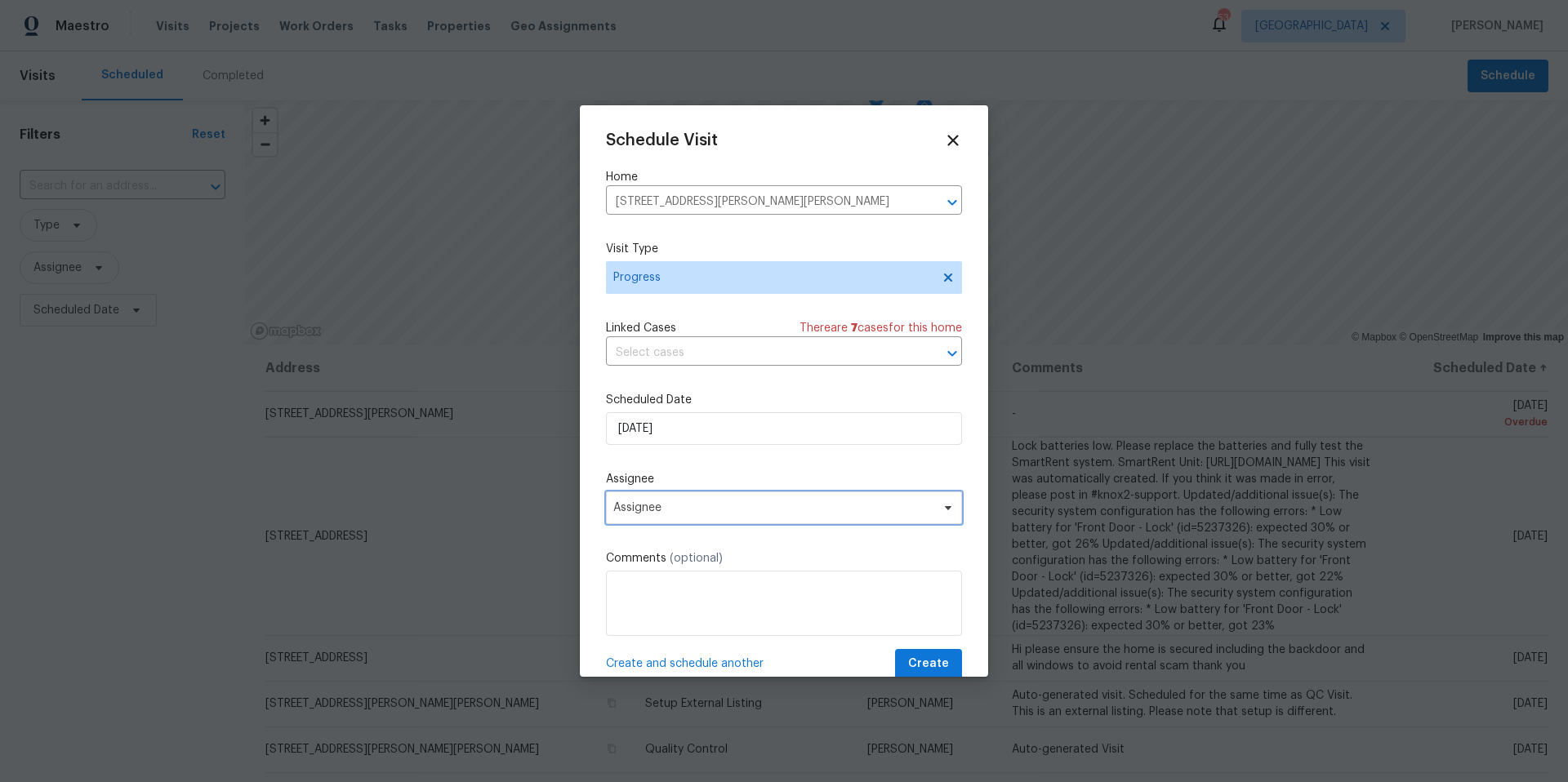
click at [675, 509] on span "Assignee" at bounding box center [774, 508] width 320 height 13
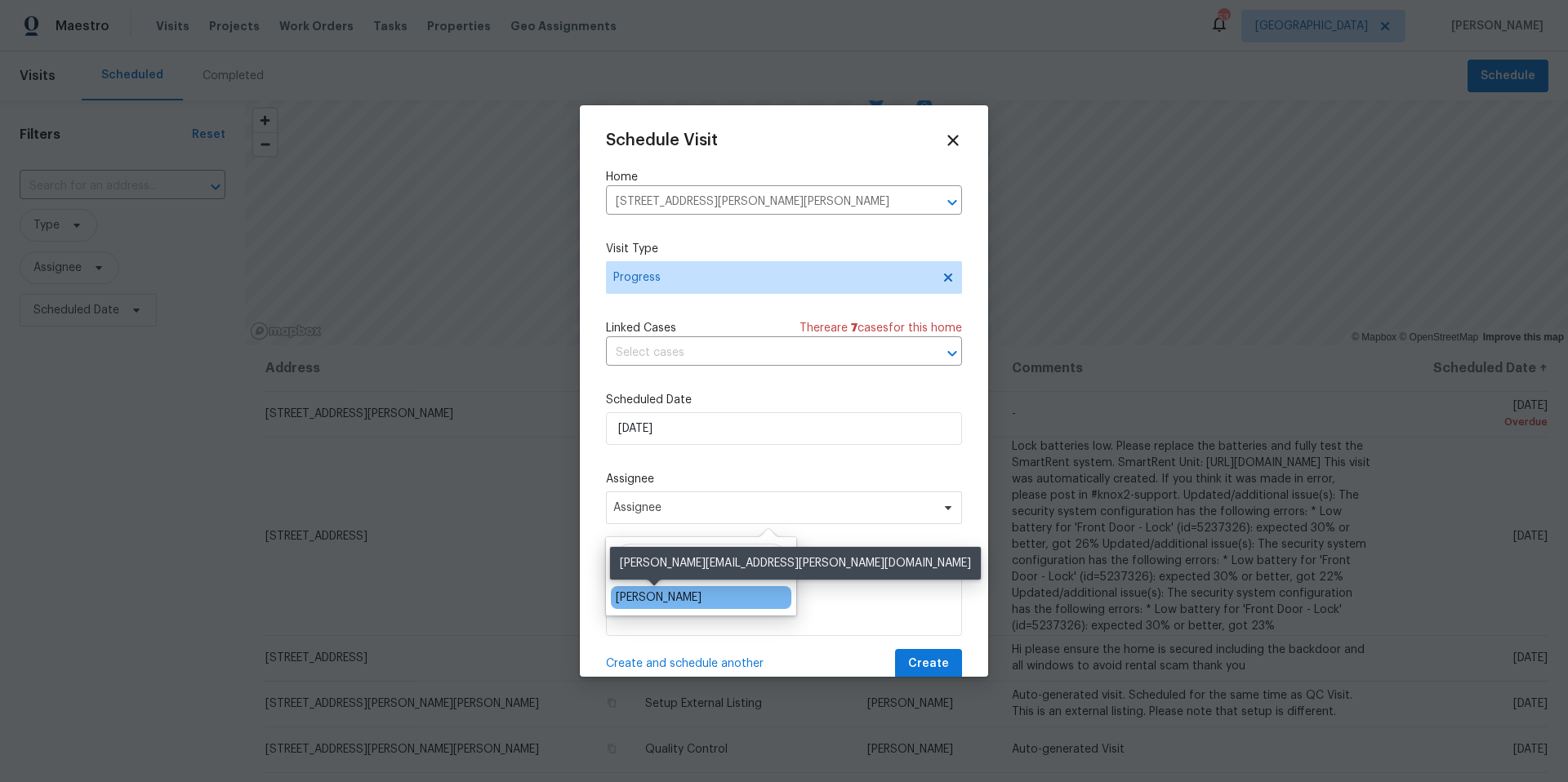
type input "josh"
click at [673, 593] on div "[PERSON_NAME]" at bounding box center [658, 597] width 86 height 16
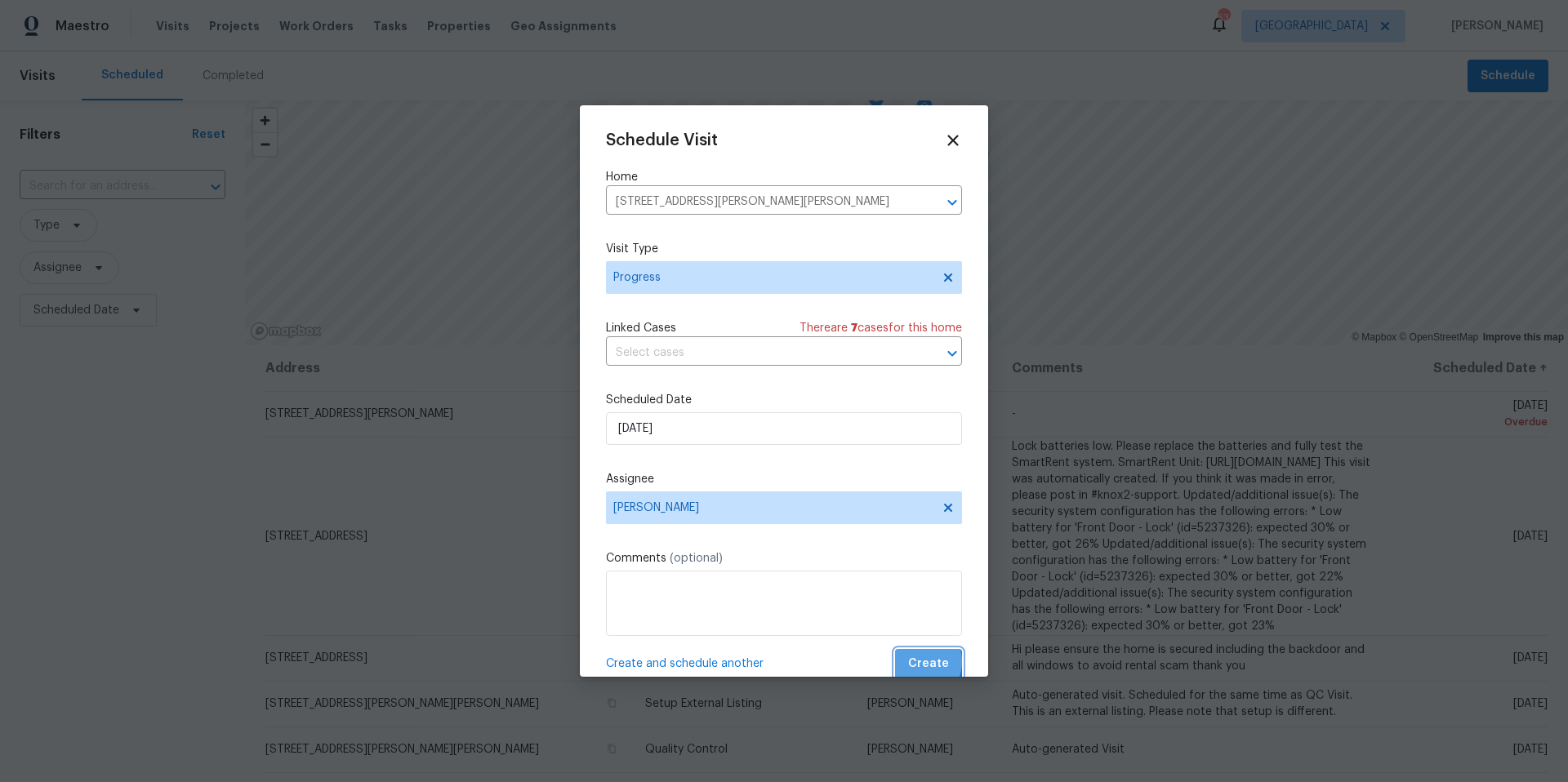
click at [916, 663] on span "Create" at bounding box center [928, 665] width 41 height 21
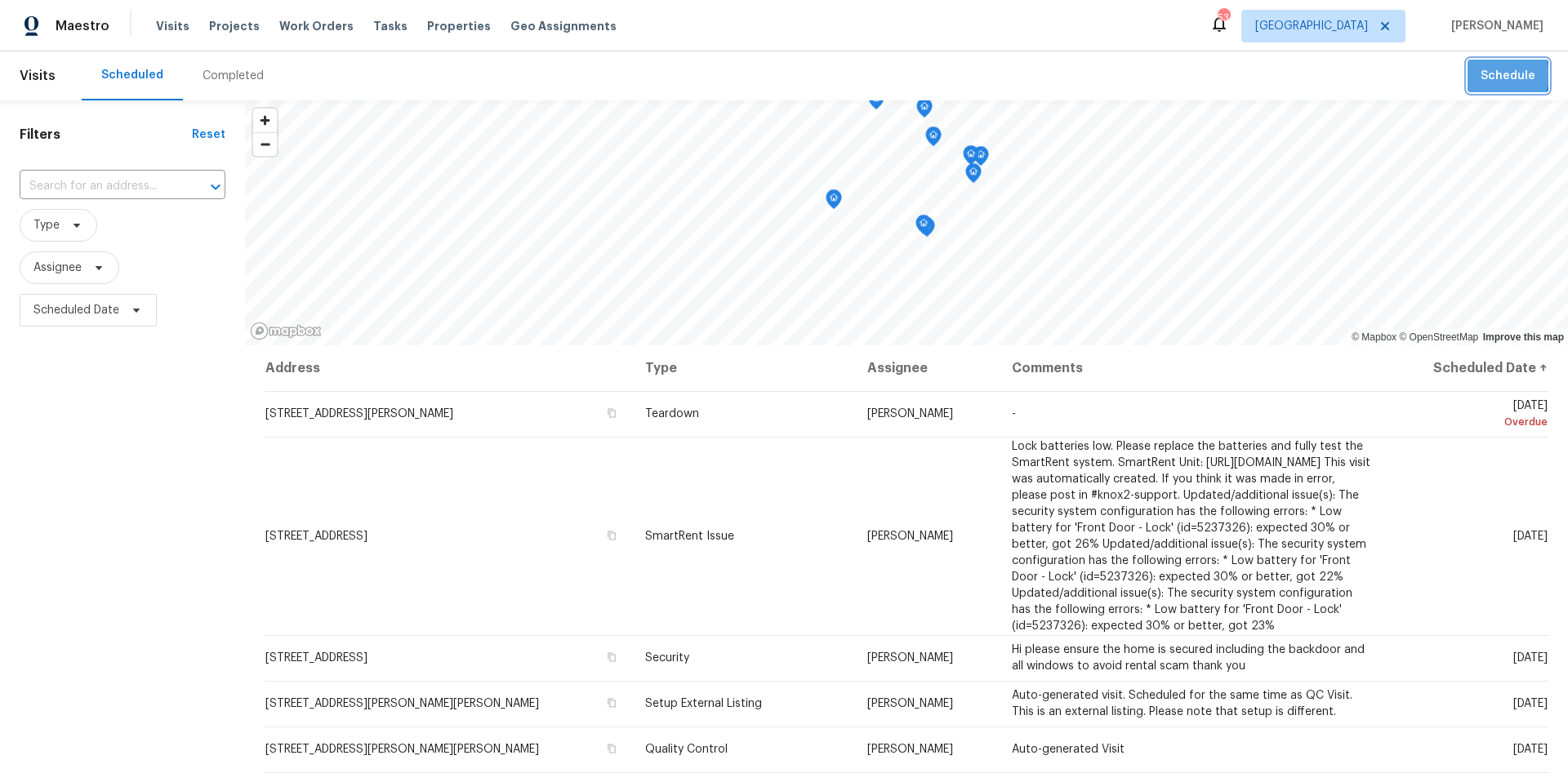
click at [1506, 76] on span "Schedule" at bounding box center [1508, 77] width 55 height 21
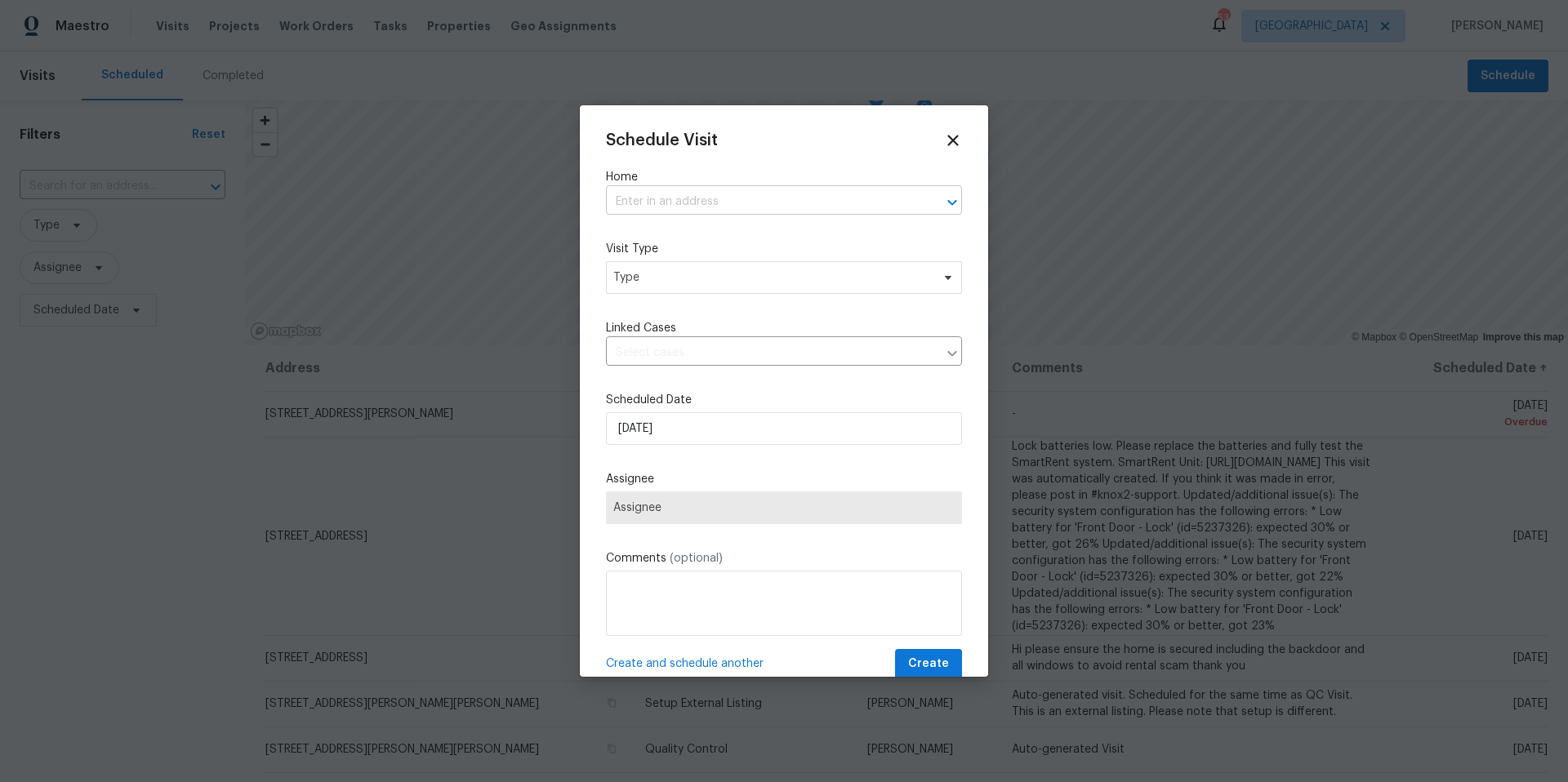
click at [687, 206] on input "text" at bounding box center [761, 202] width 311 height 26
type input "2812 tom"
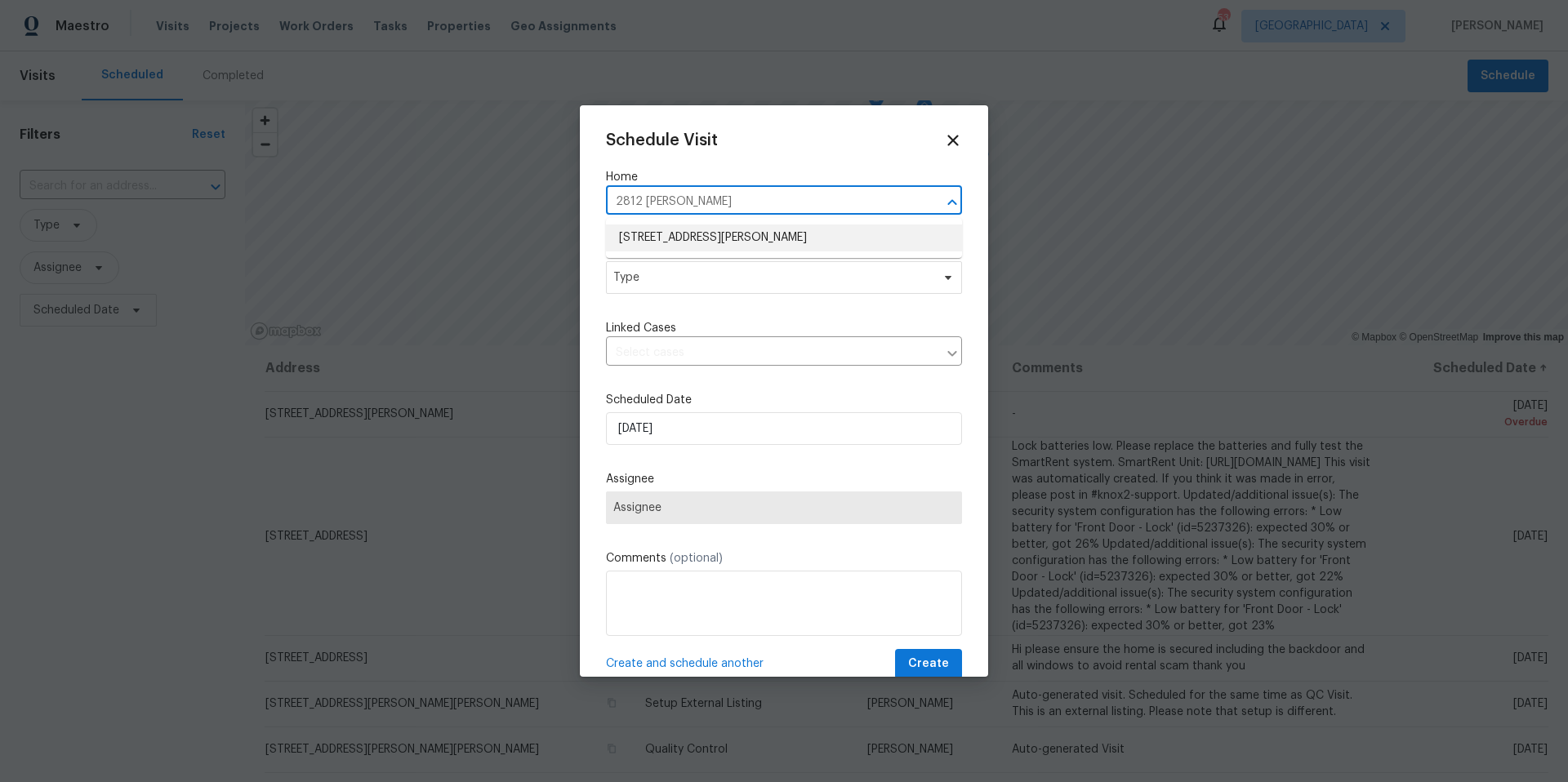
click at [695, 233] on li "2812 Tom Brewer Ln, Plant City, FL 33566" at bounding box center [784, 238] width 356 height 27
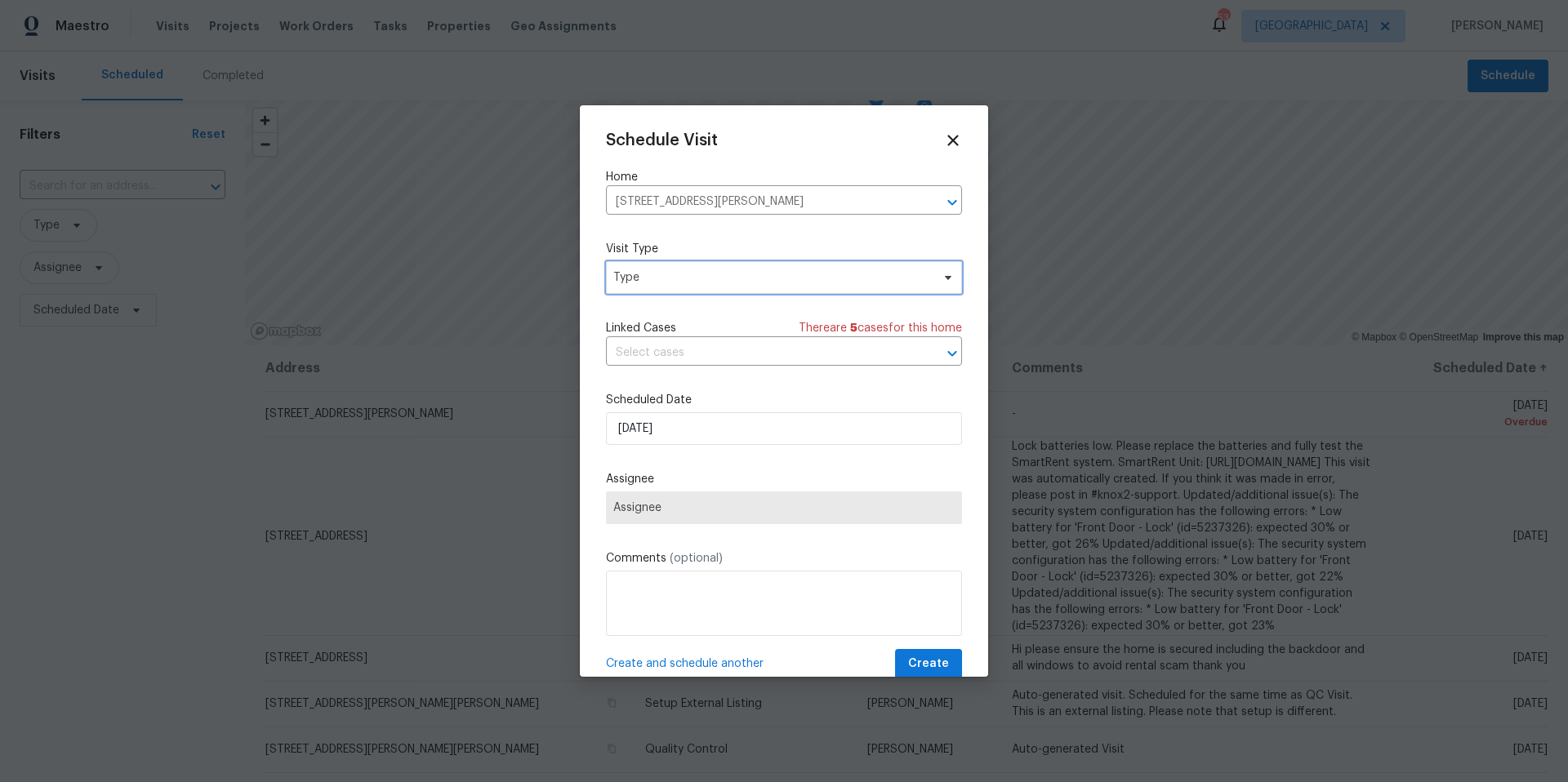
click at [672, 278] on span "Type" at bounding box center [773, 277] width 318 height 16
type input "progr"
click at [658, 381] on div "Progress" at bounding box center [639, 377] width 47 height 16
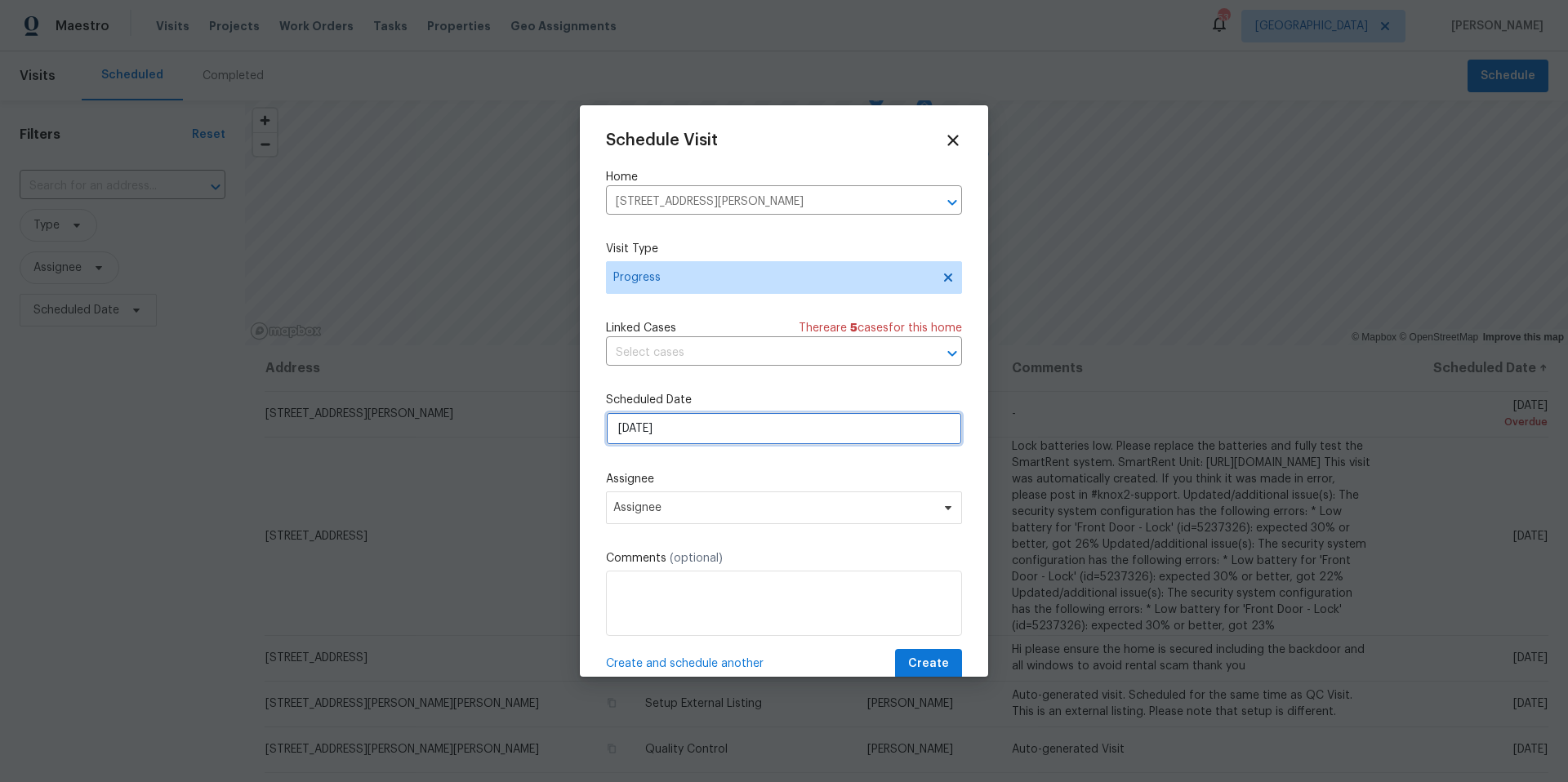
click at [671, 425] on input "9/29/2025" at bounding box center [784, 429] width 356 height 33
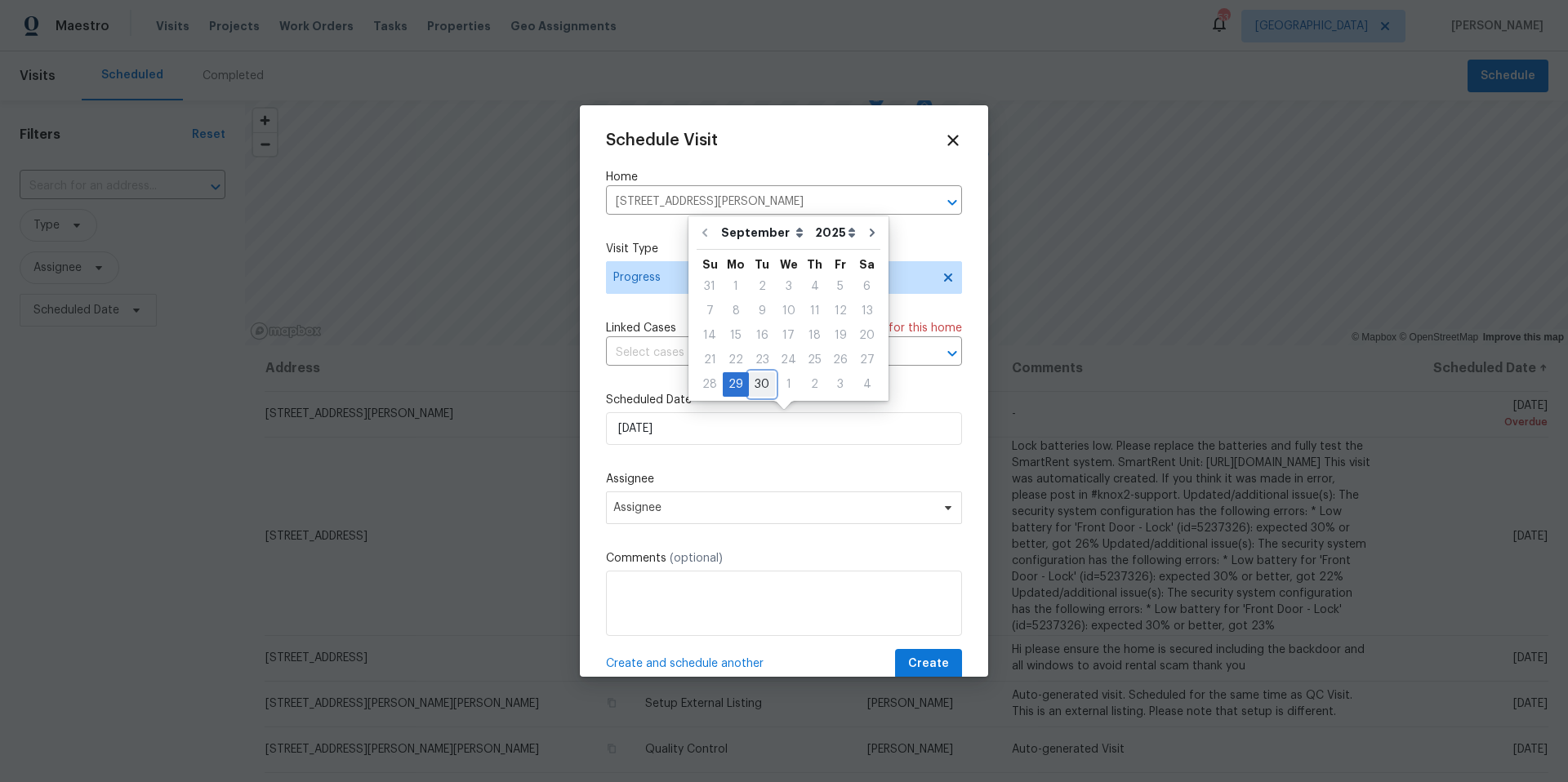
click at [758, 380] on div "30" at bounding box center [762, 384] width 27 height 23
type input "9/30/2025"
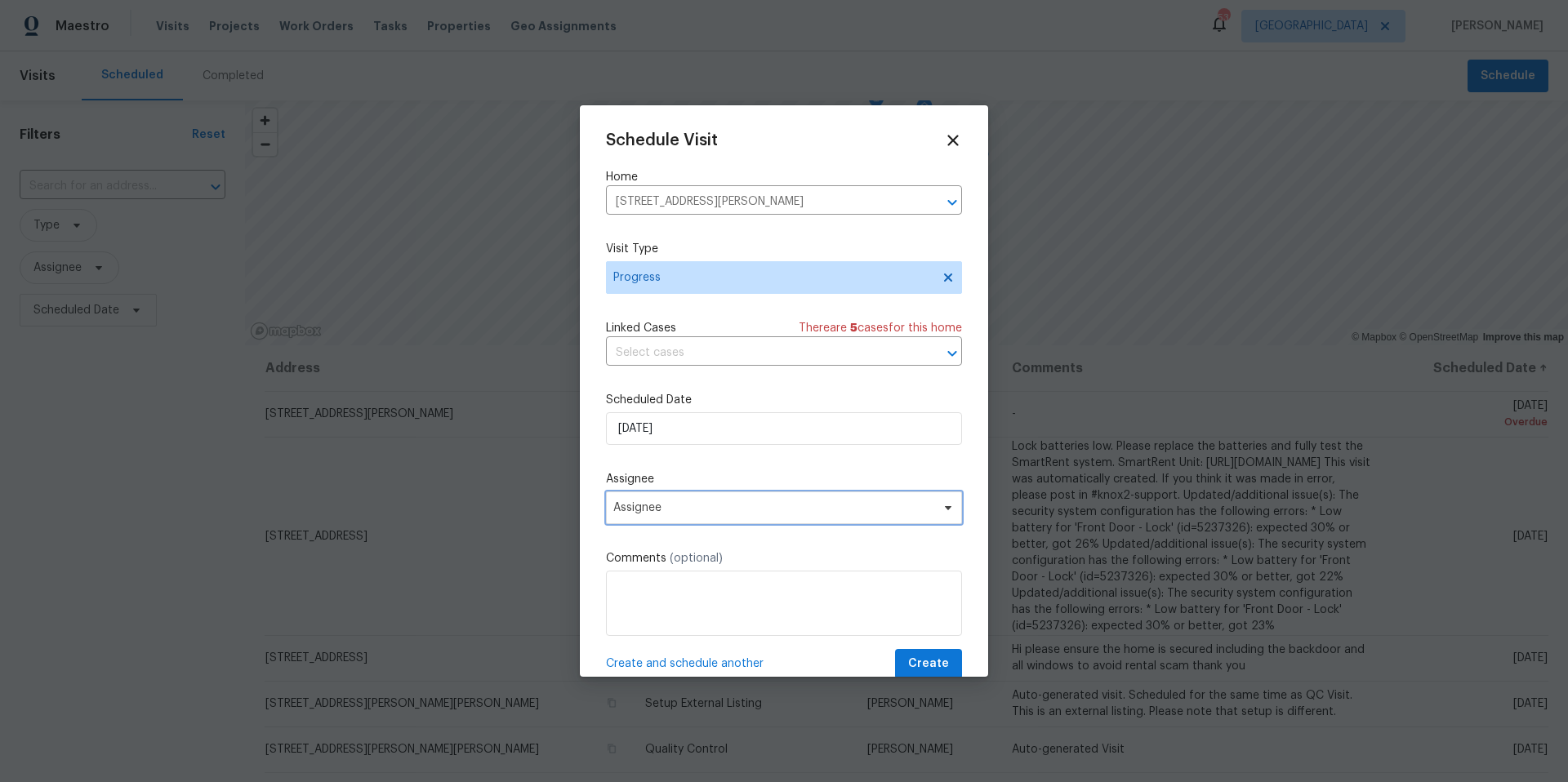
click at [686, 512] on span "Assignee" at bounding box center [774, 508] width 320 height 13
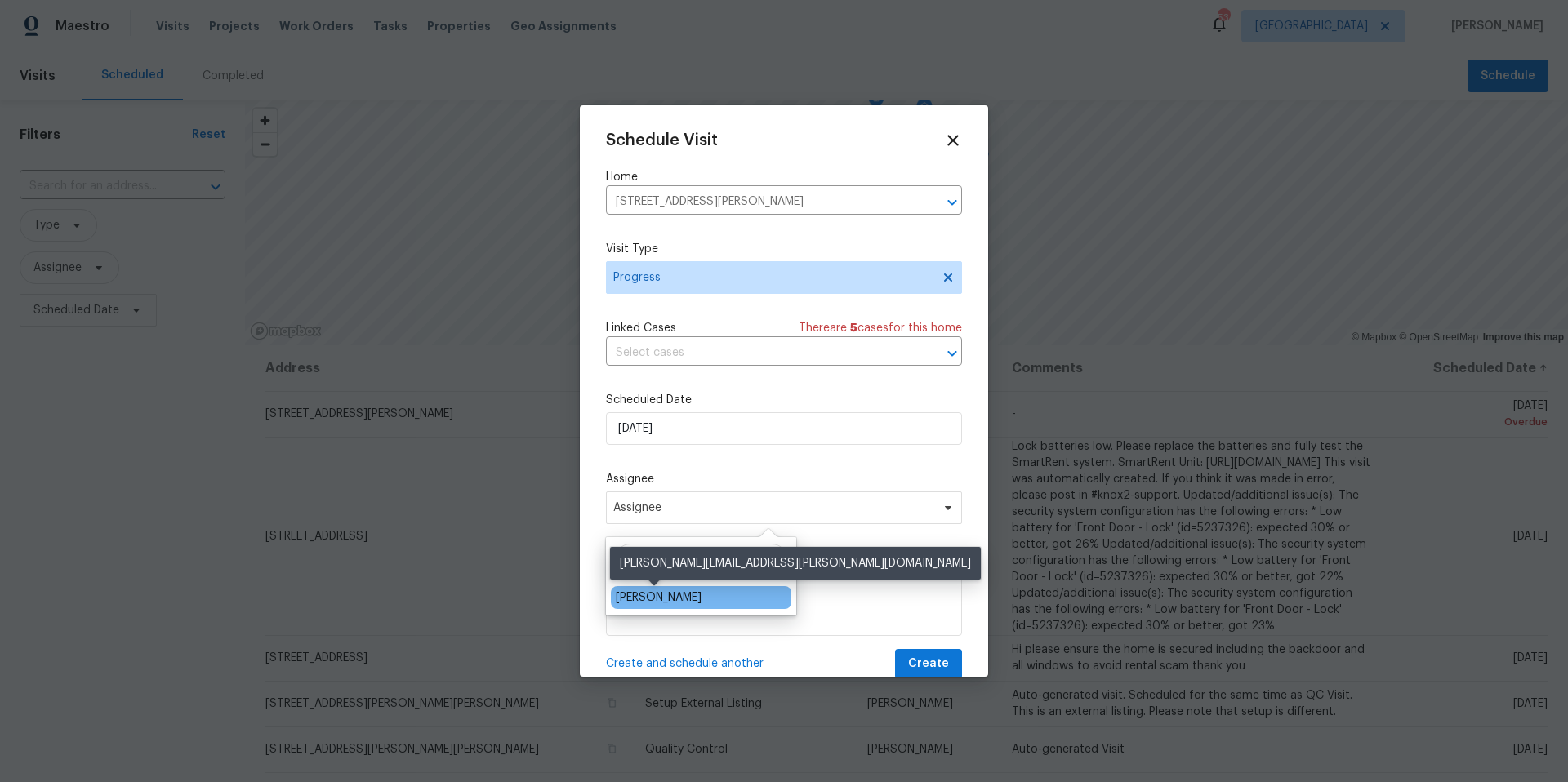
type input "josh"
click at [676, 591] on div "[PERSON_NAME]" at bounding box center [658, 597] width 86 height 16
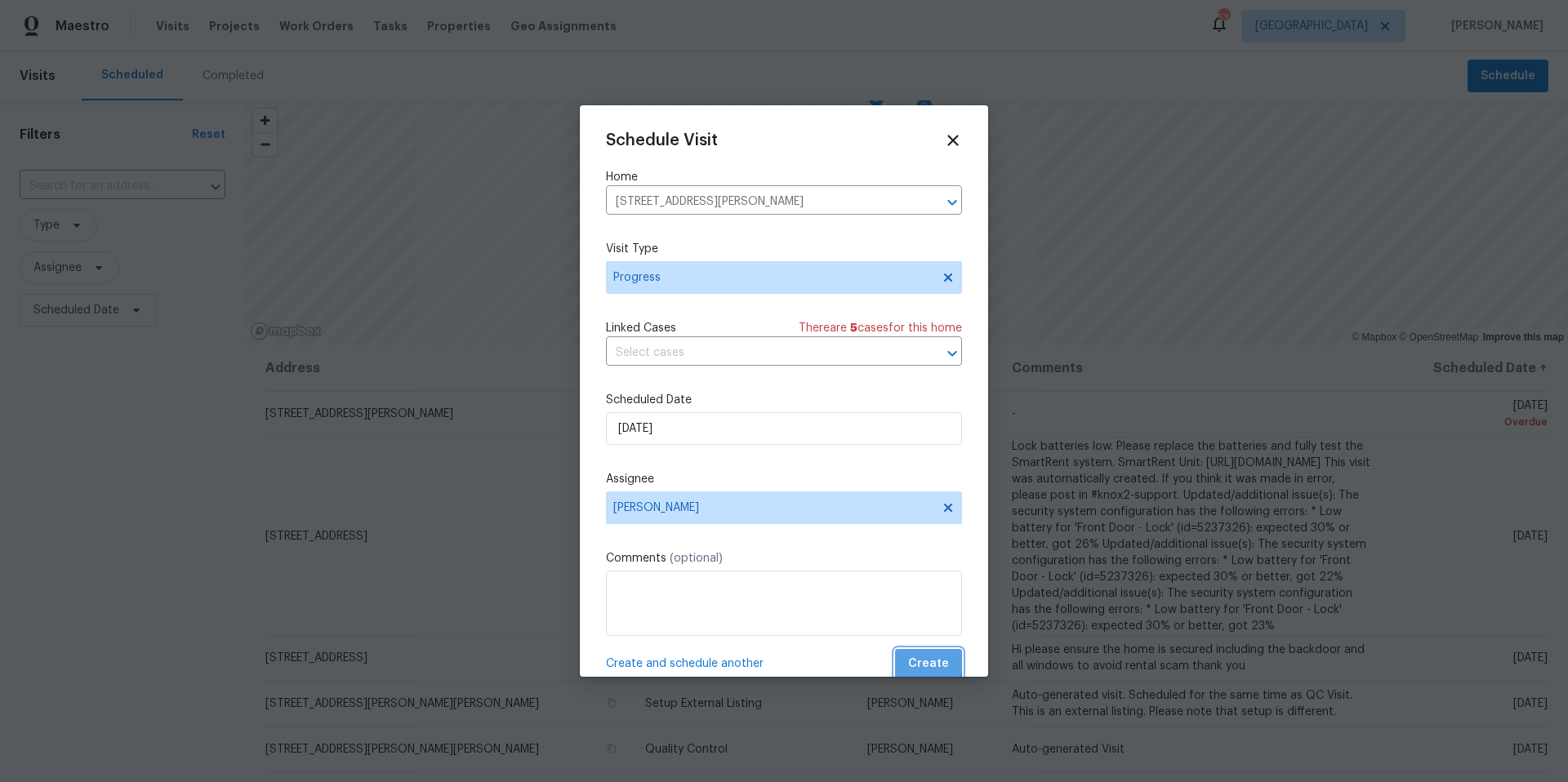
click at [928, 663] on span "Create" at bounding box center [928, 665] width 41 height 21
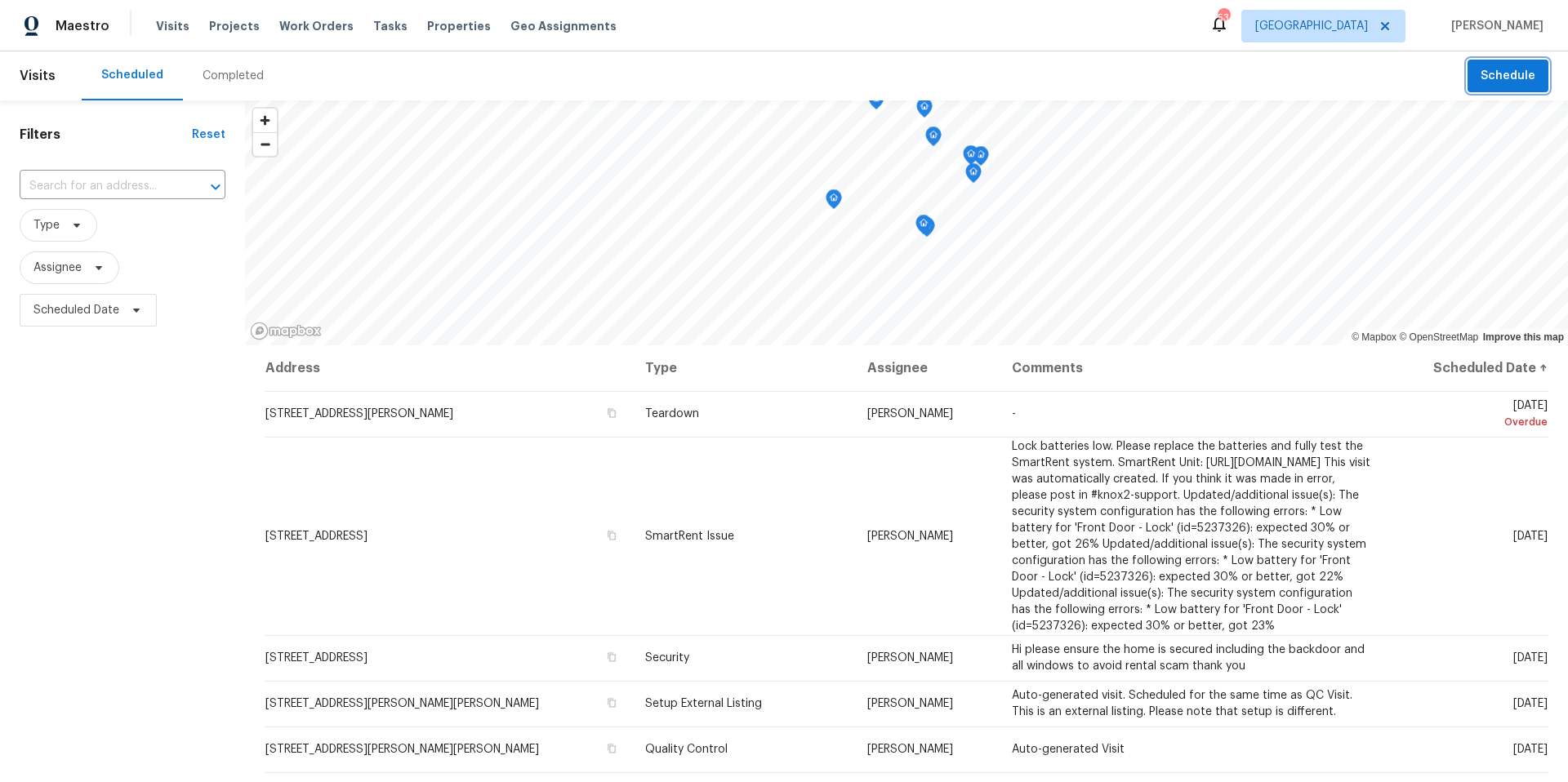
click at [1515, 77] on span "Schedule" at bounding box center [1508, 77] width 55 height 21
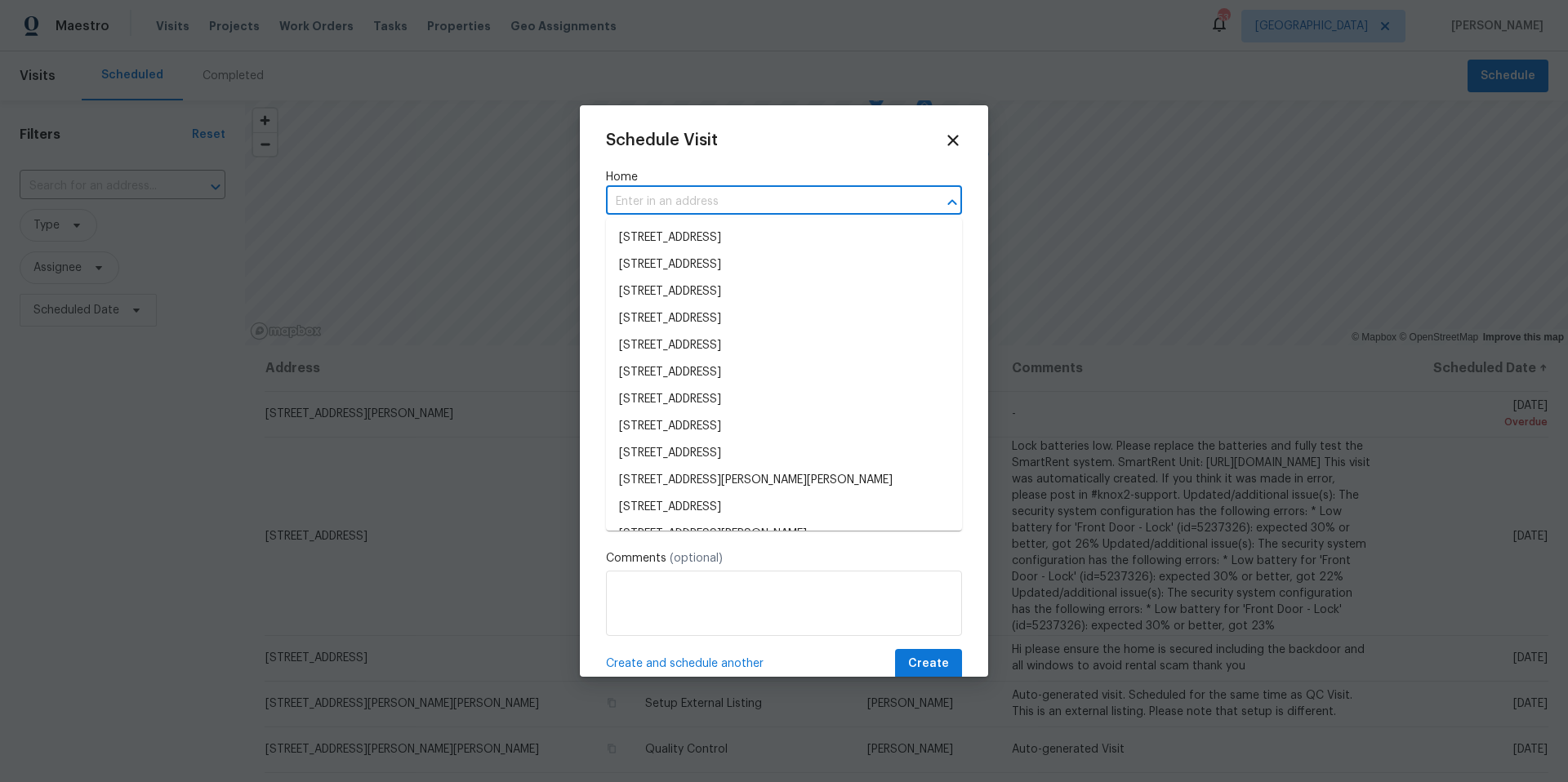
click at [722, 201] on input "text" at bounding box center [761, 202] width 311 height 26
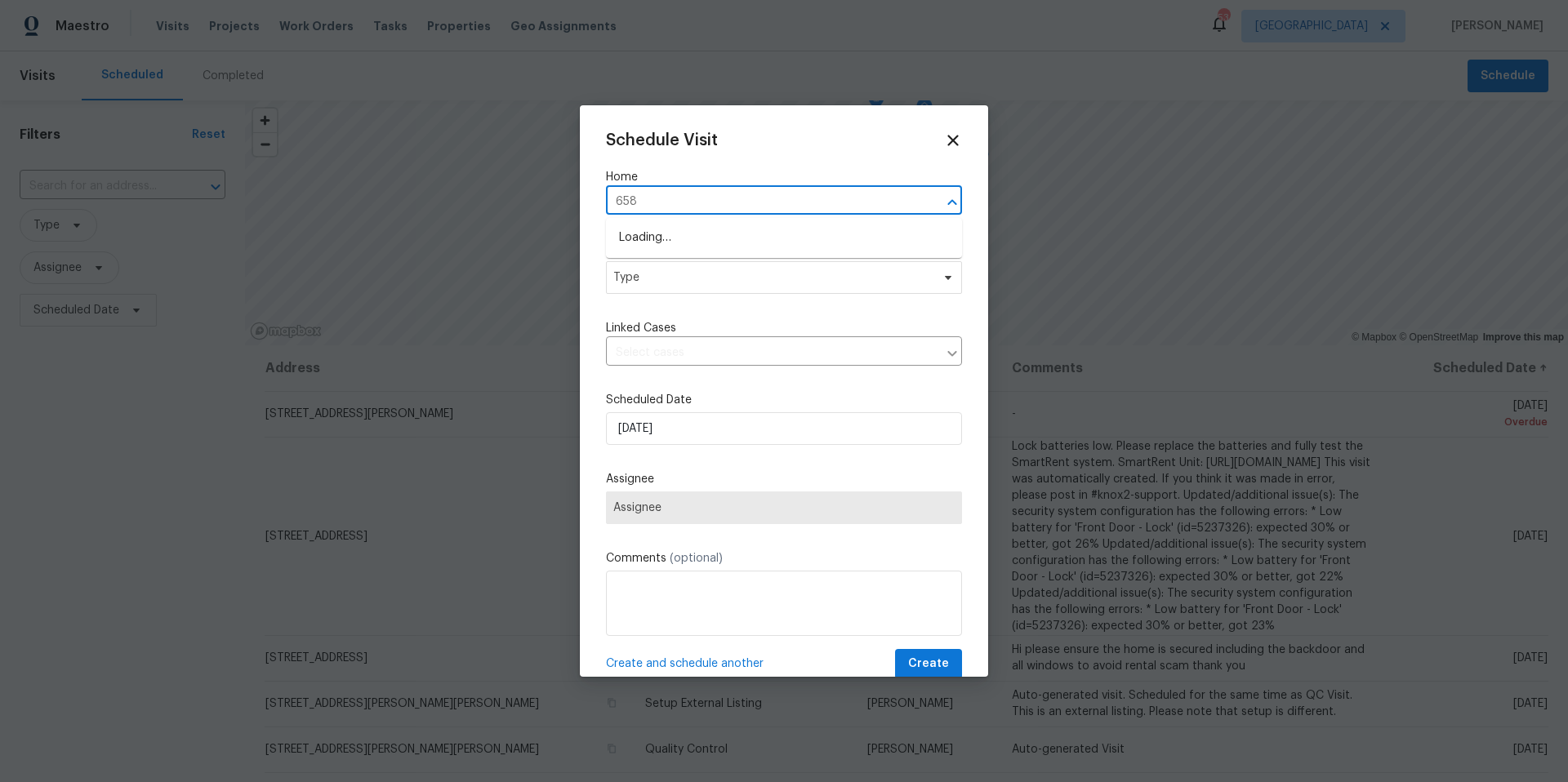
type input "6585"
click at [744, 265] on li "6585 Crews Vue Loop, Lakeland, FL 33813" at bounding box center [784, 265] width 356 height 27
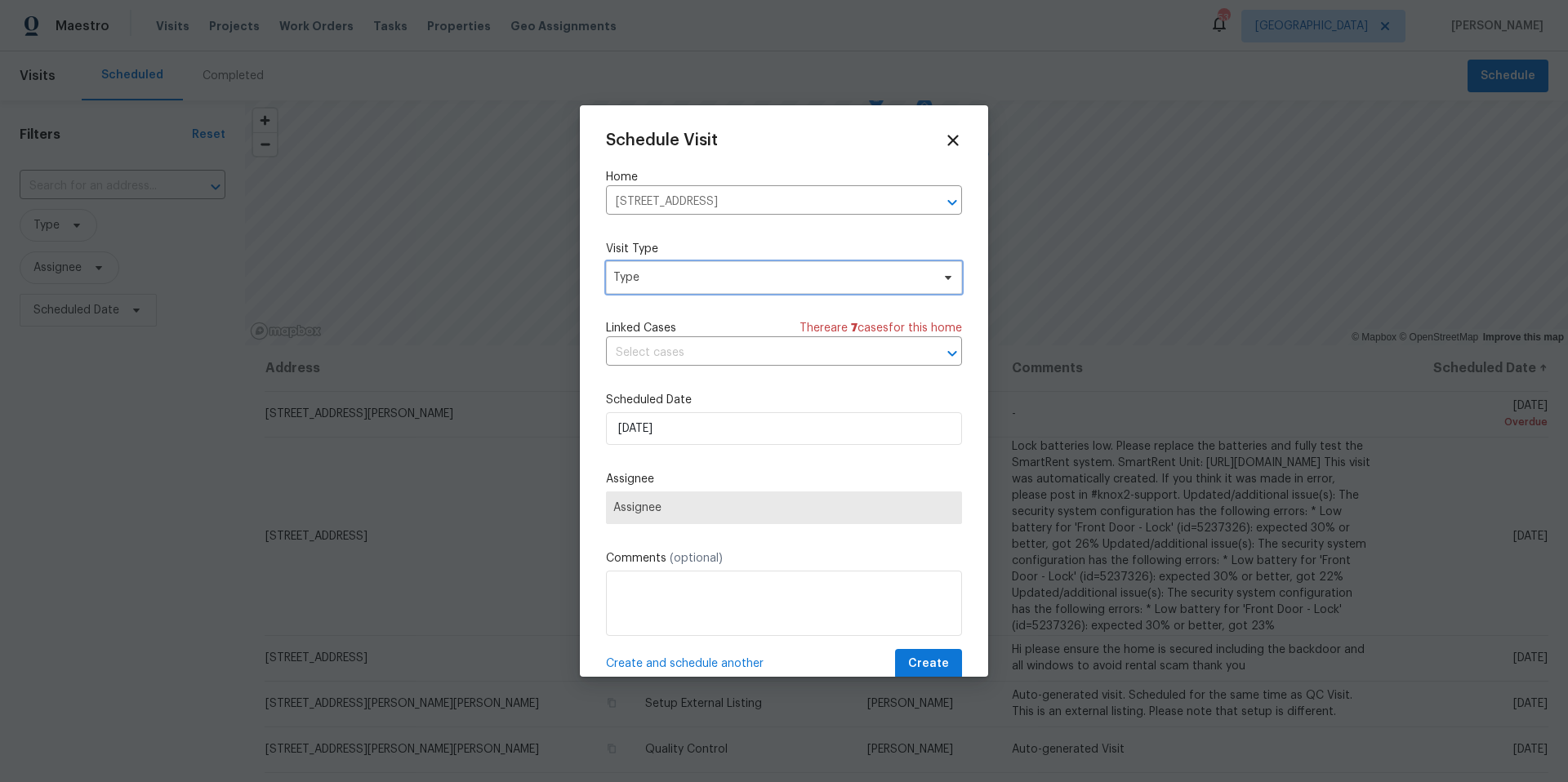
click at [707, 279] on span "Type" at bounding box center [773, 277] width 318 height 16
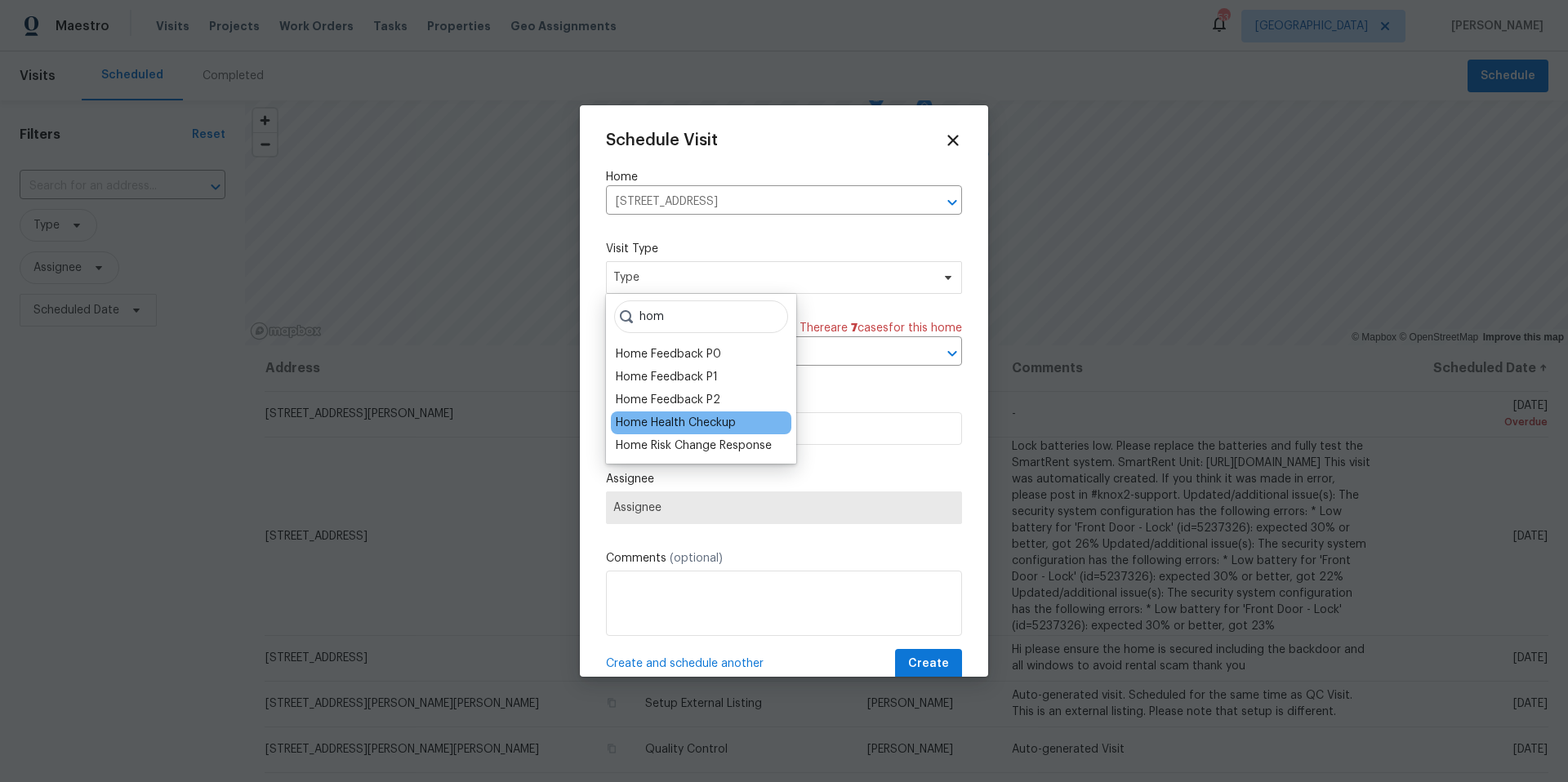
type input "hom"
click at [690, 418] on div "Home Health Checkup" at bounding box center [675, 422] width 120 height 16
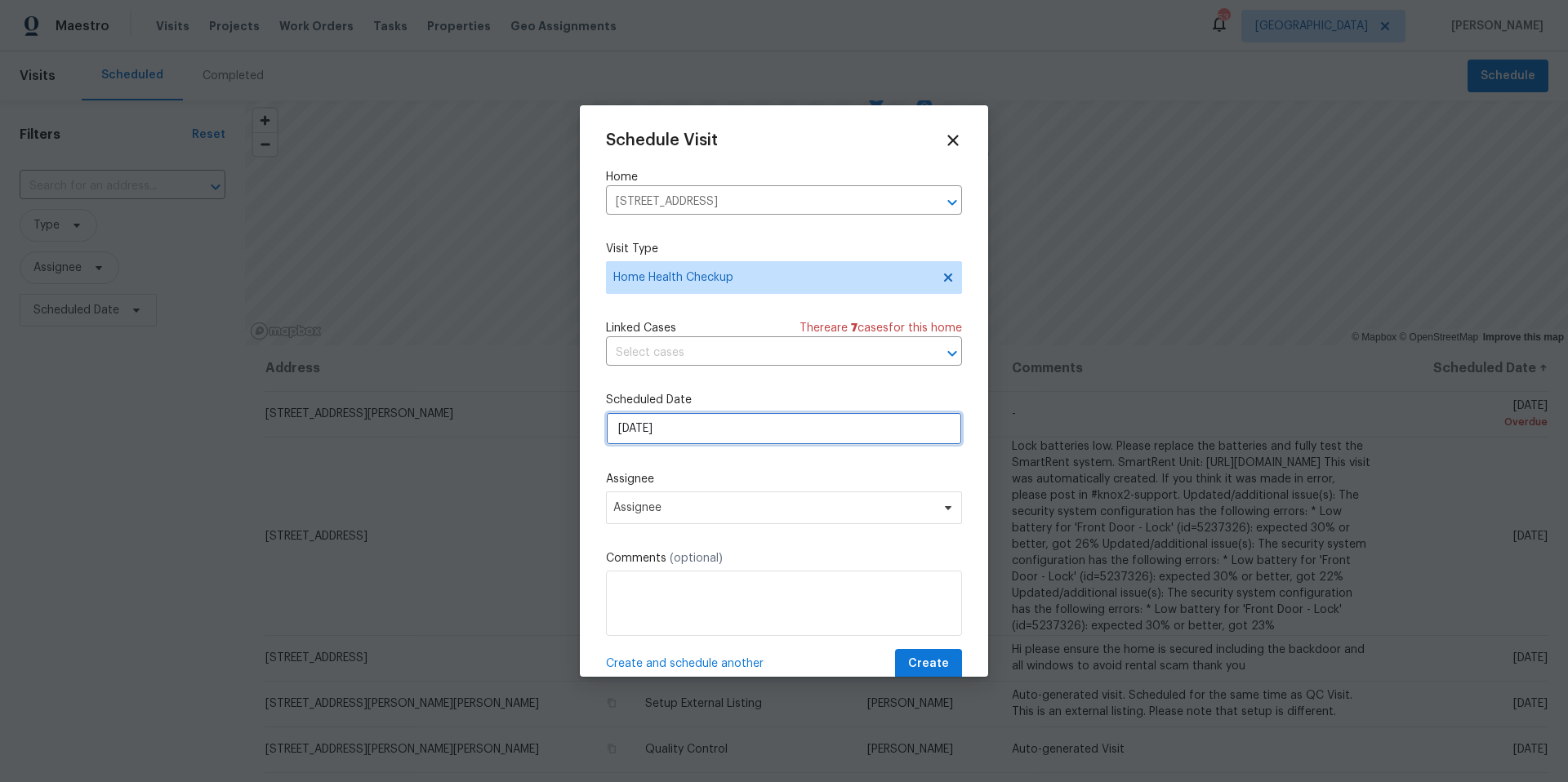
click at [659, 432] on input "9/29/2025" at bounding box center [784, 429] width 356 height 33
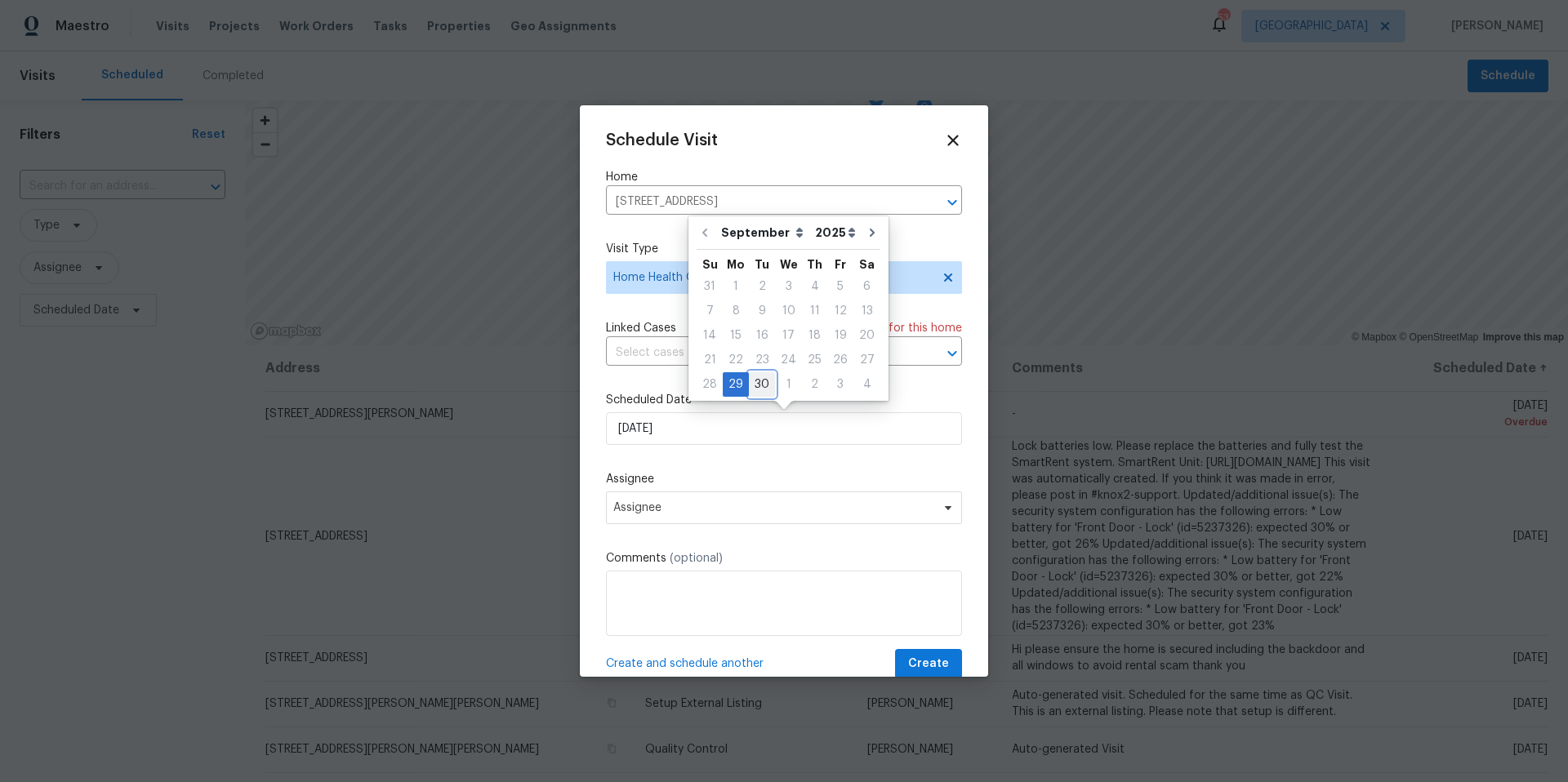
click at [760, 381] on div "30" at bounding box center [762, 384] width 27 height 23
type input "9/30/2025"
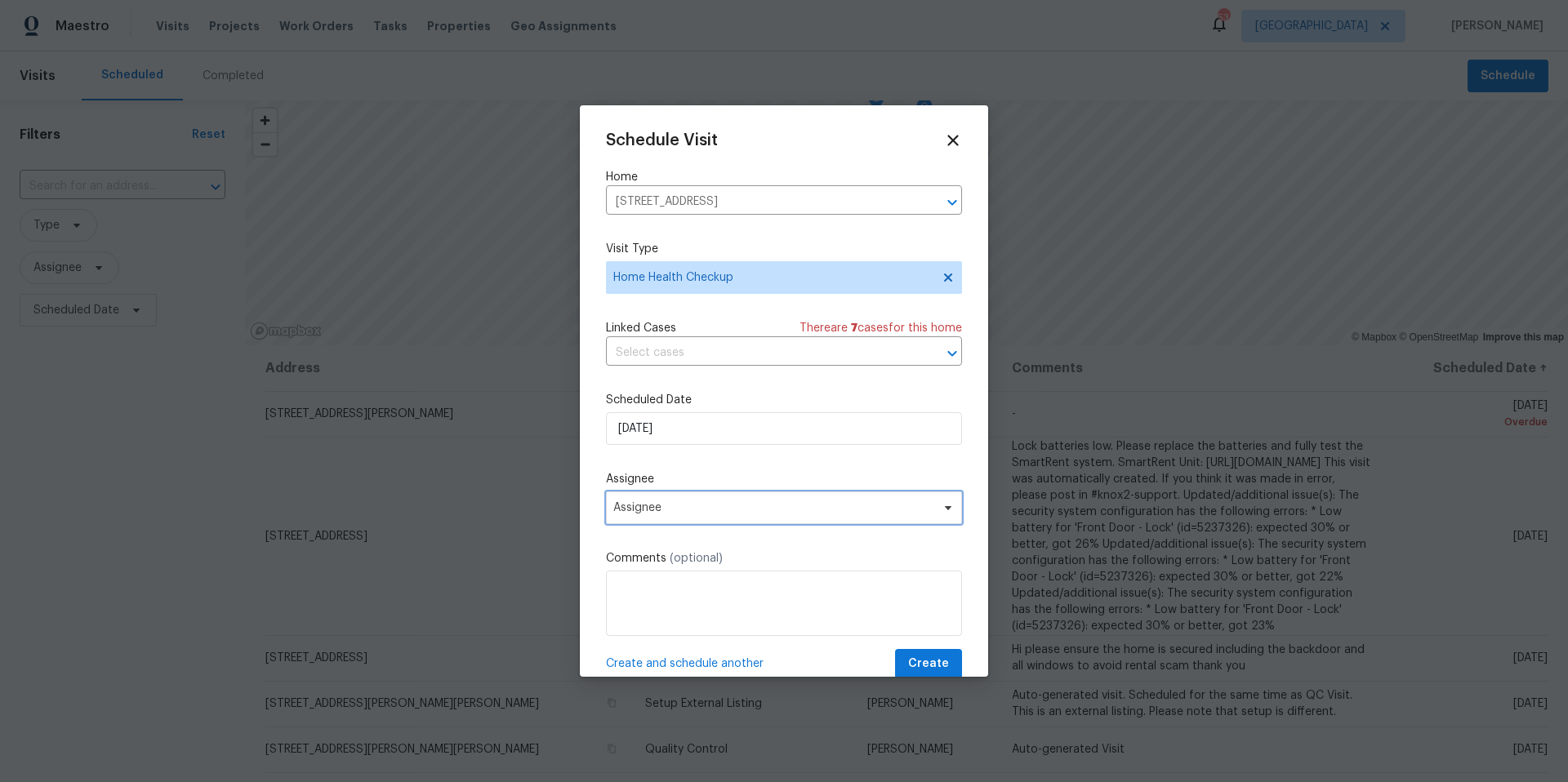
click at [692, 507] on span "Assignee" at bounding box center [774, 508] width 320 height 13
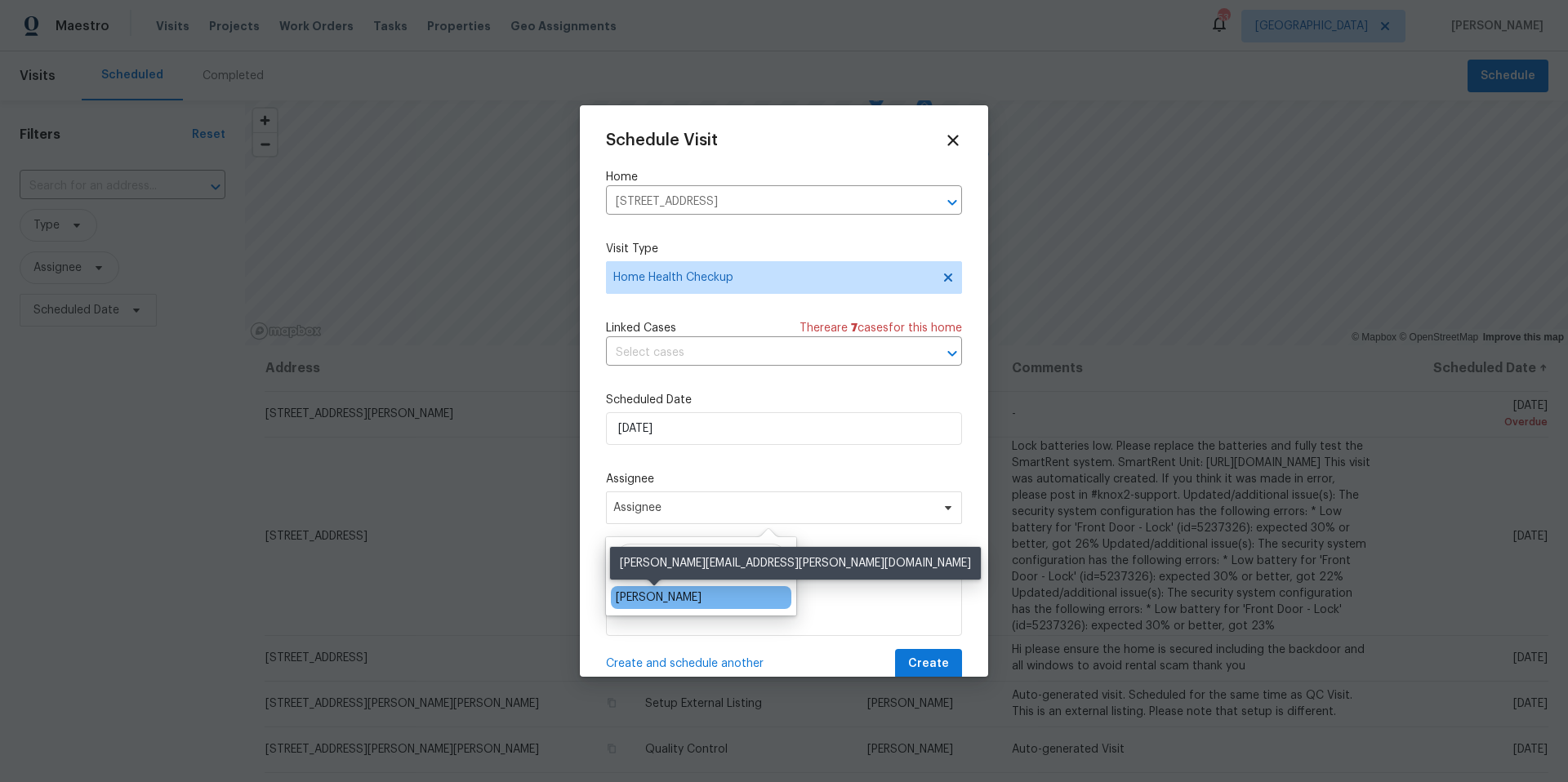
type input "josh"
click at [665, 593] on div "[PERSON_NAME]" at bounding box center [658, 597] width 86 height 16
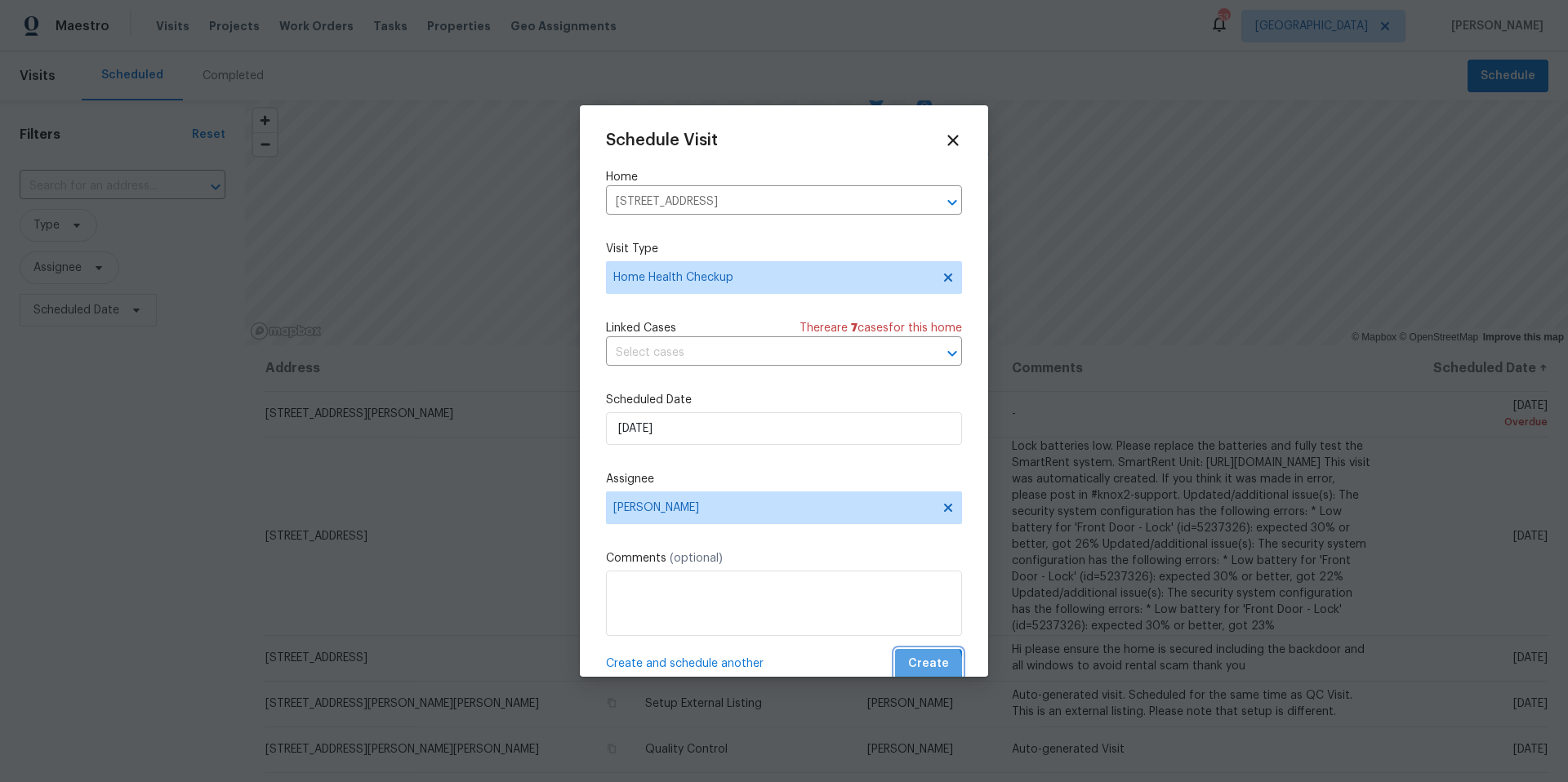
click at [925, 667] on span "Create" at bounding box center [928, 665] width 41 height 21
